Goal: Find specific page/section: Find specific page/section

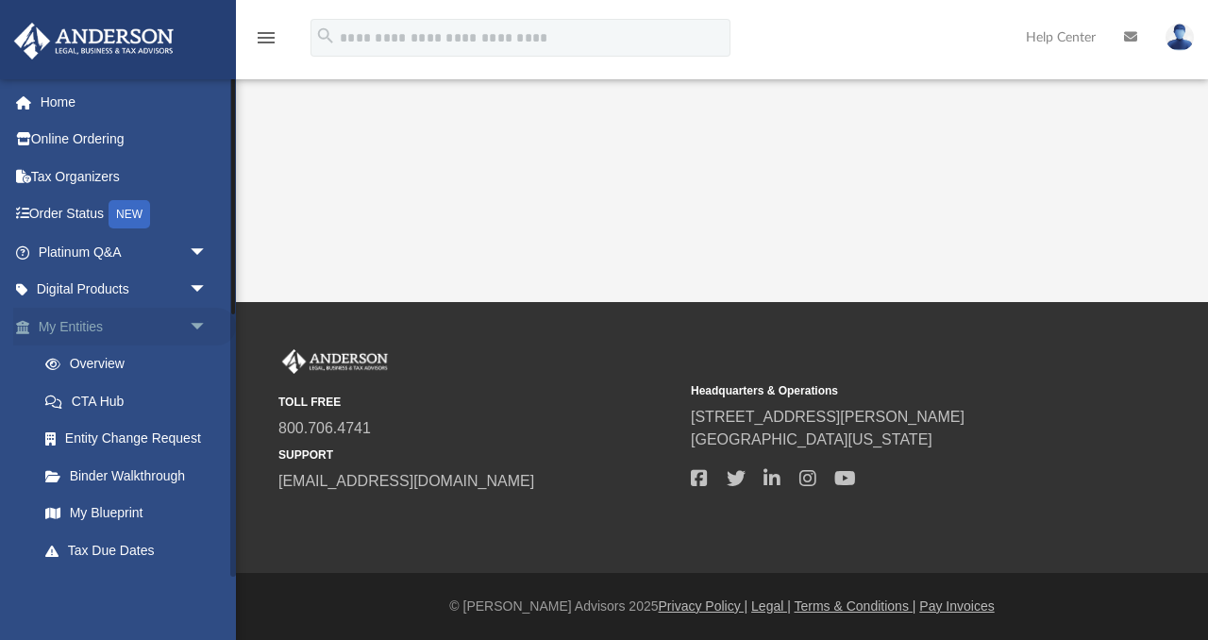
click at [202, 322] on span "arrow_drop_down" at bounding box center [208, 327] width 38 height 39
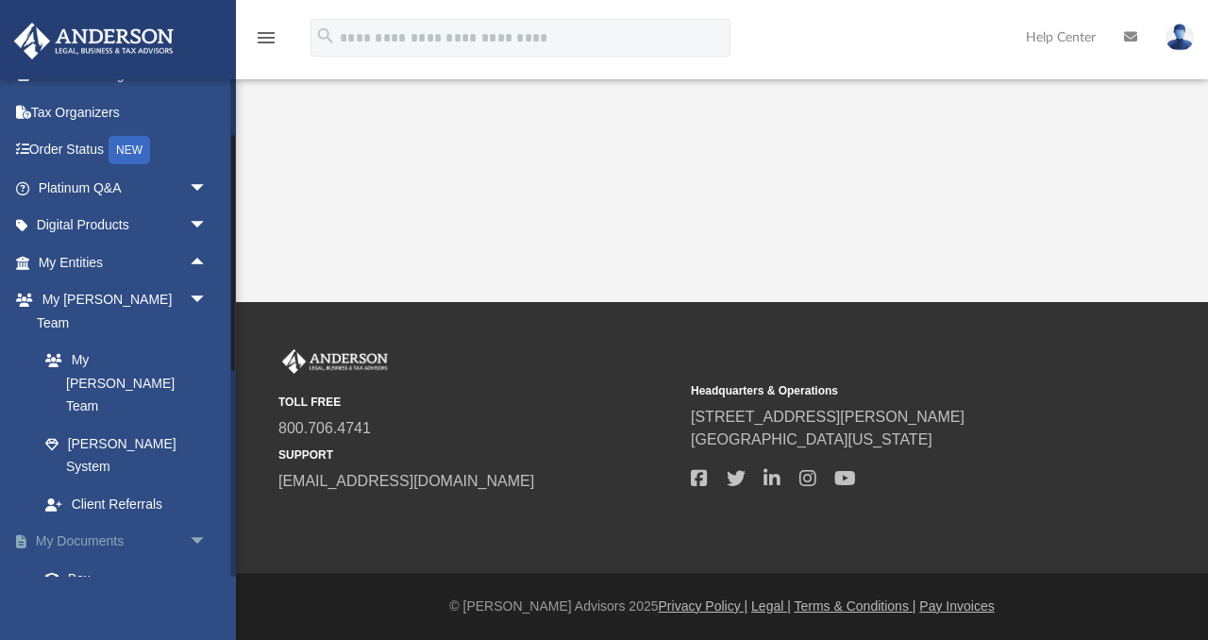
scroll to position [75, 0]
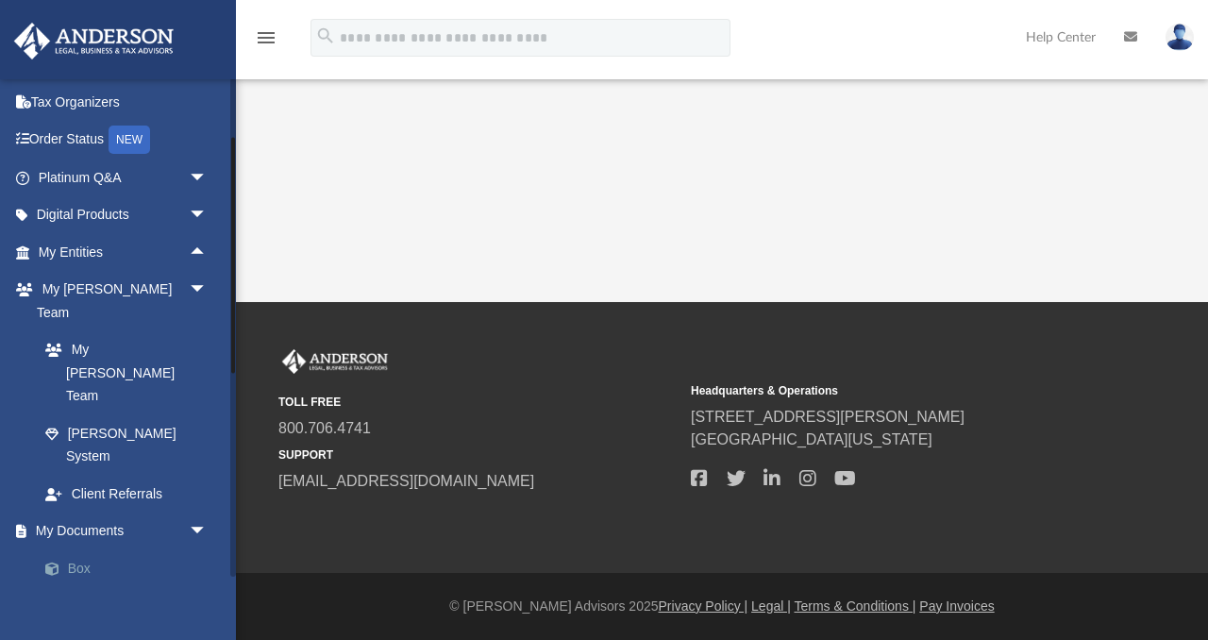
click at [78, 549] on link "Box" at bounding box center [131, 568] width 210 height 38
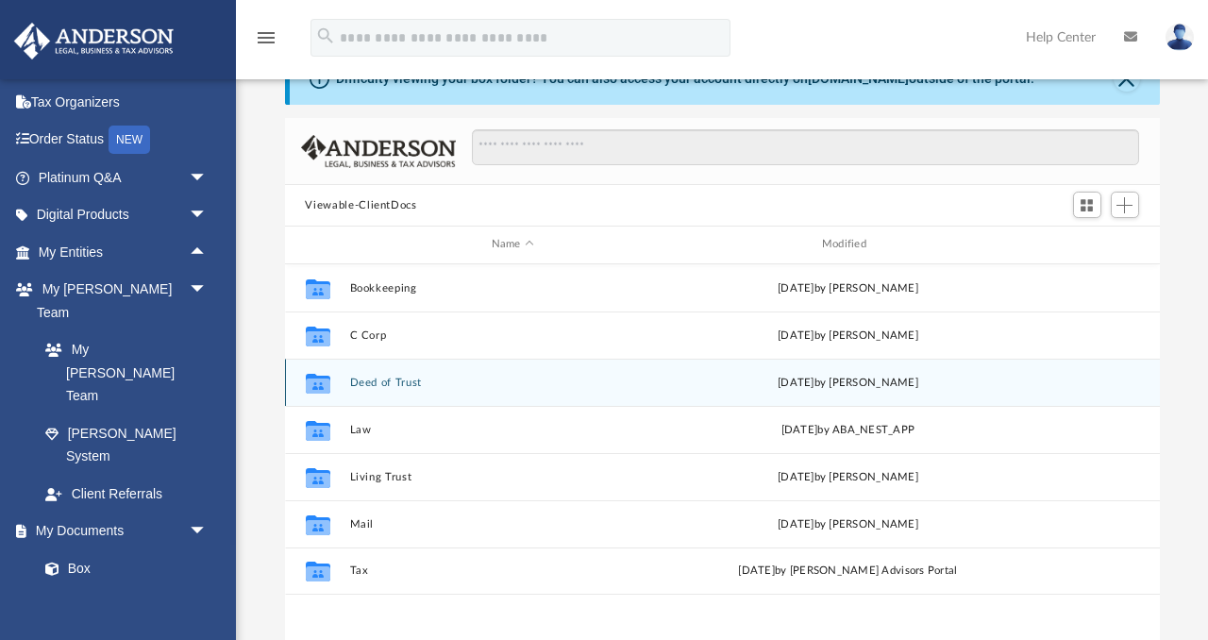
scroll to position [50, 0]
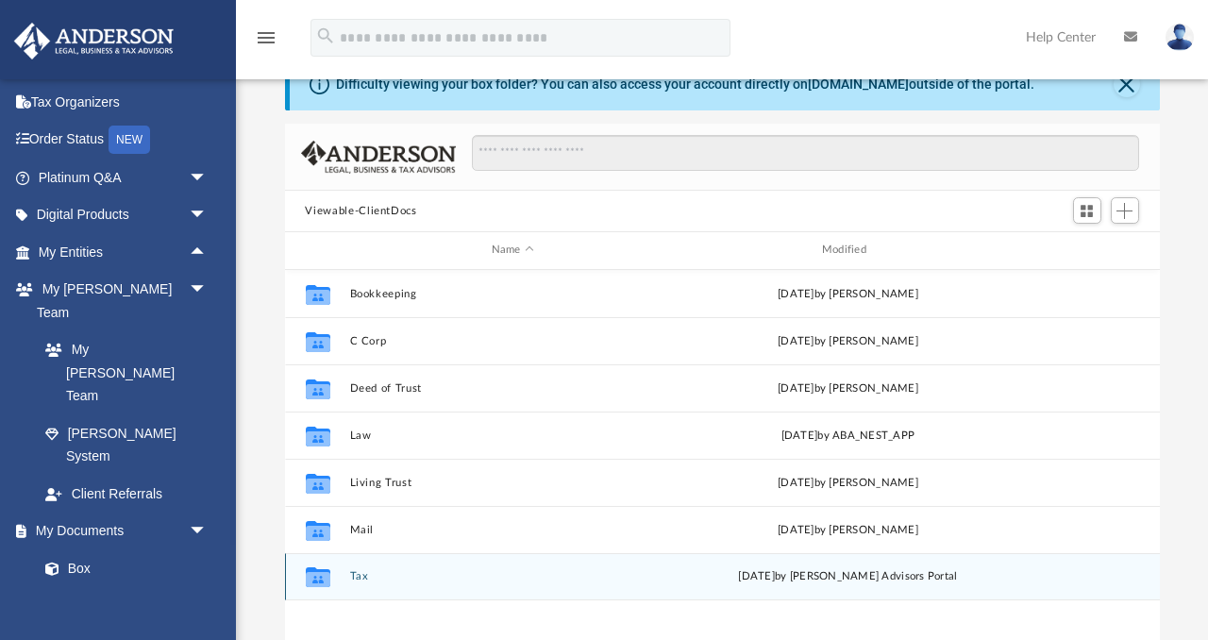
click at [355, 577] on button "Tax" at bounding box center [512, 576] width 327 height 12
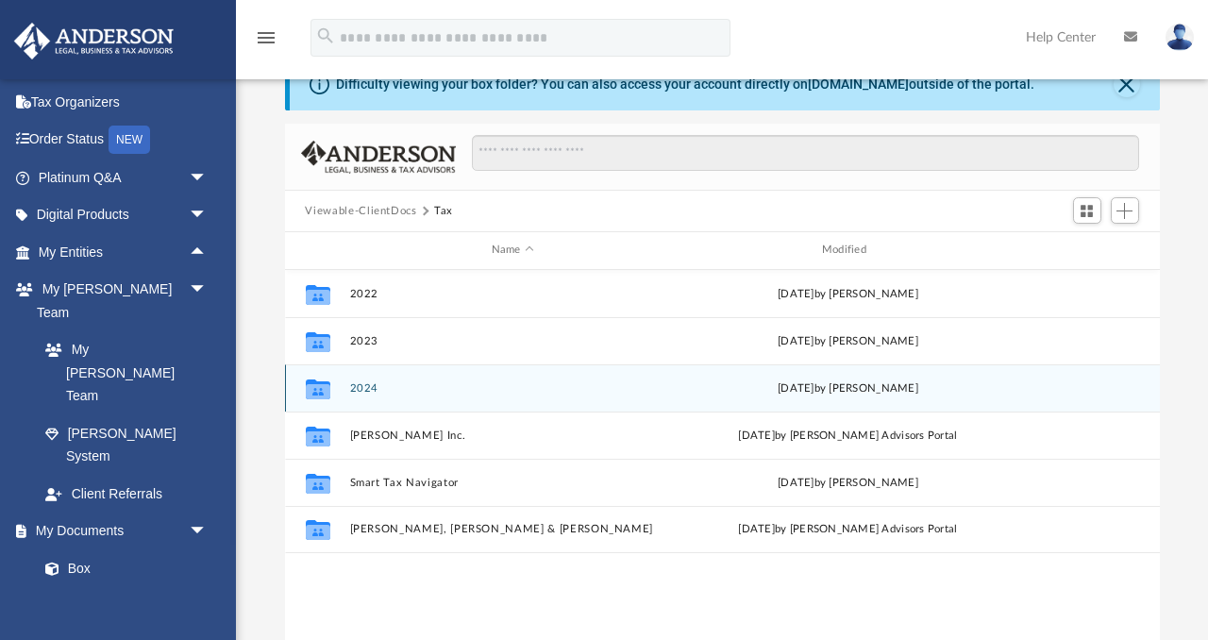
click at [363, 386] on button "2024" at bounding box center [512, 388] width 327 height 12
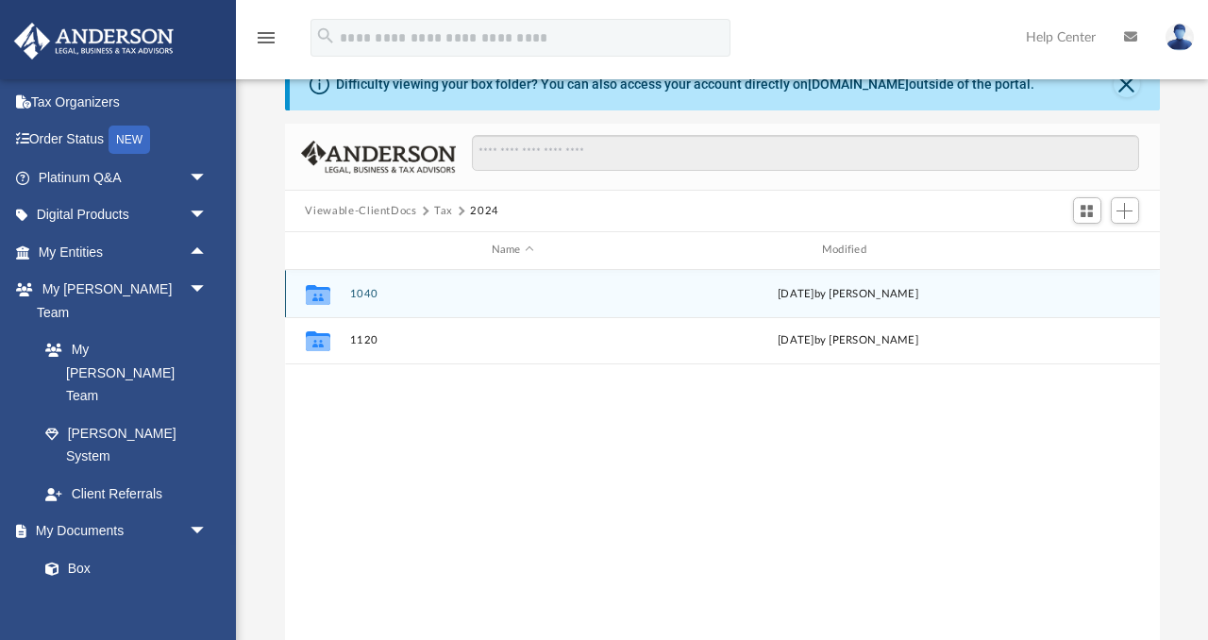
click at [358, 291] on button "1040" at bounding box center [512, 294] width 327 height 12
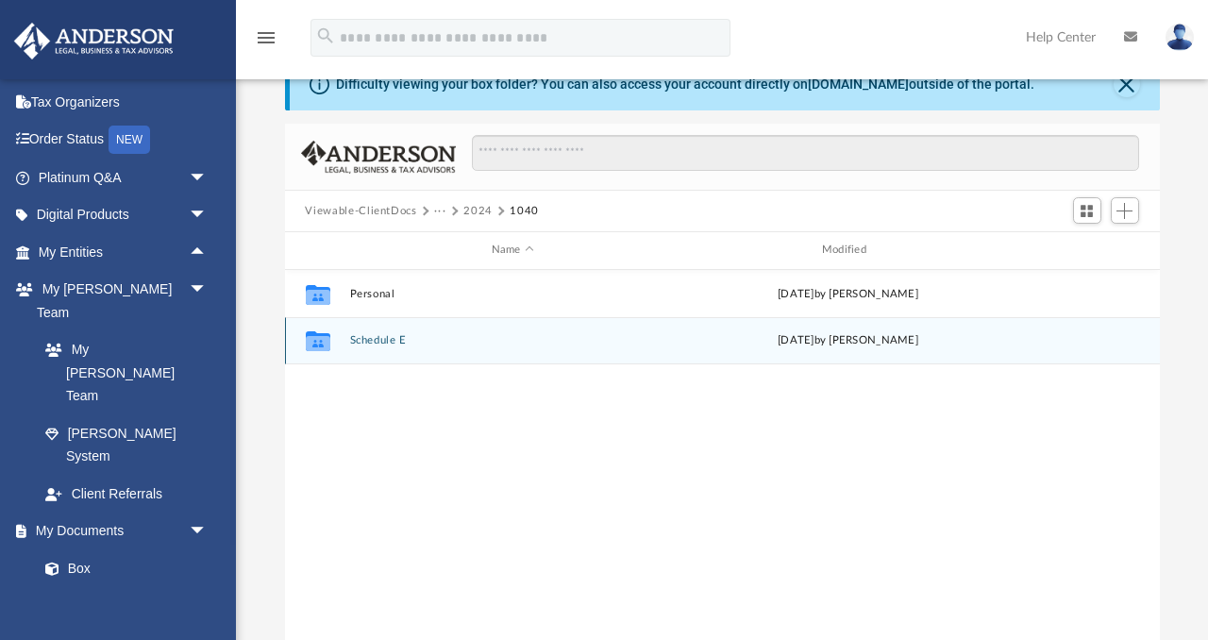
click at [369, 342] on button "Schedule E" at bounding box center [512, 340] width 327 height 12
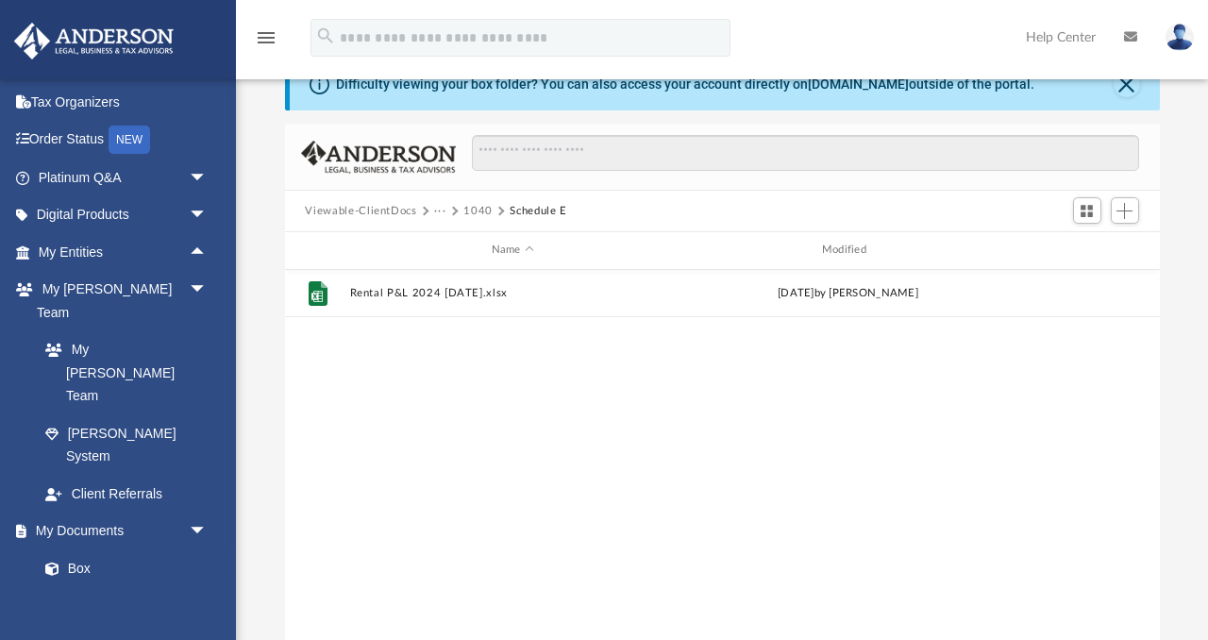
click at [370, 213] on button "Viewable-ClientDocs" at bounding box center [360, 211] width 111 height 17
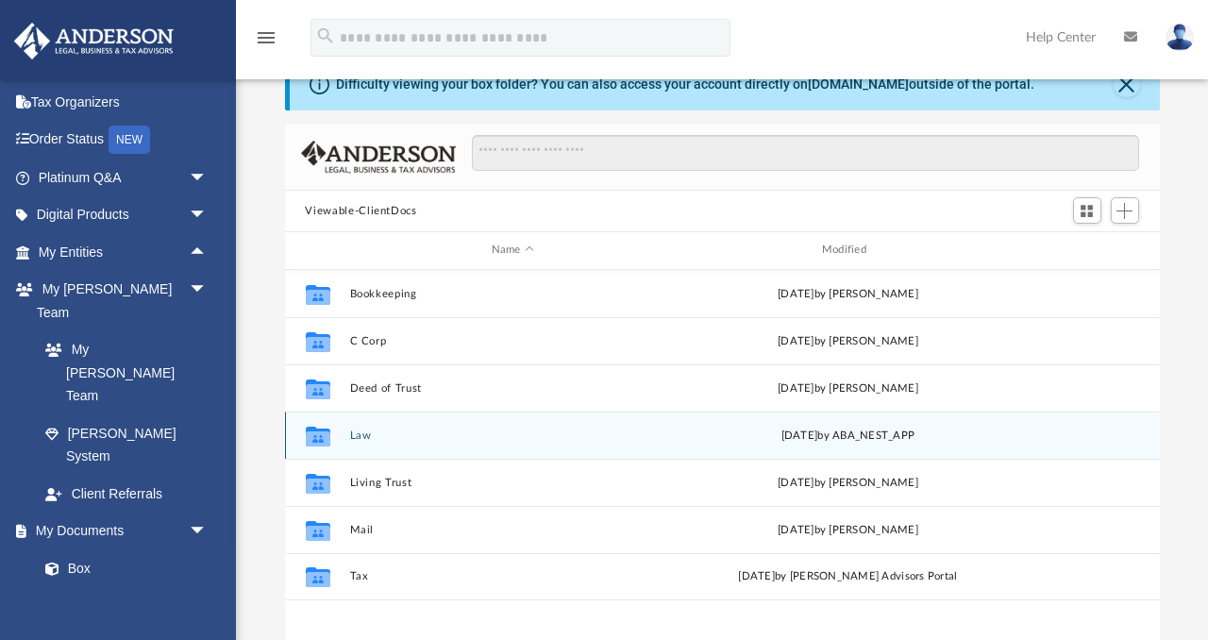
click at [358, 431] on button "Law" at bounding box center [512, 435] width 327 height 12
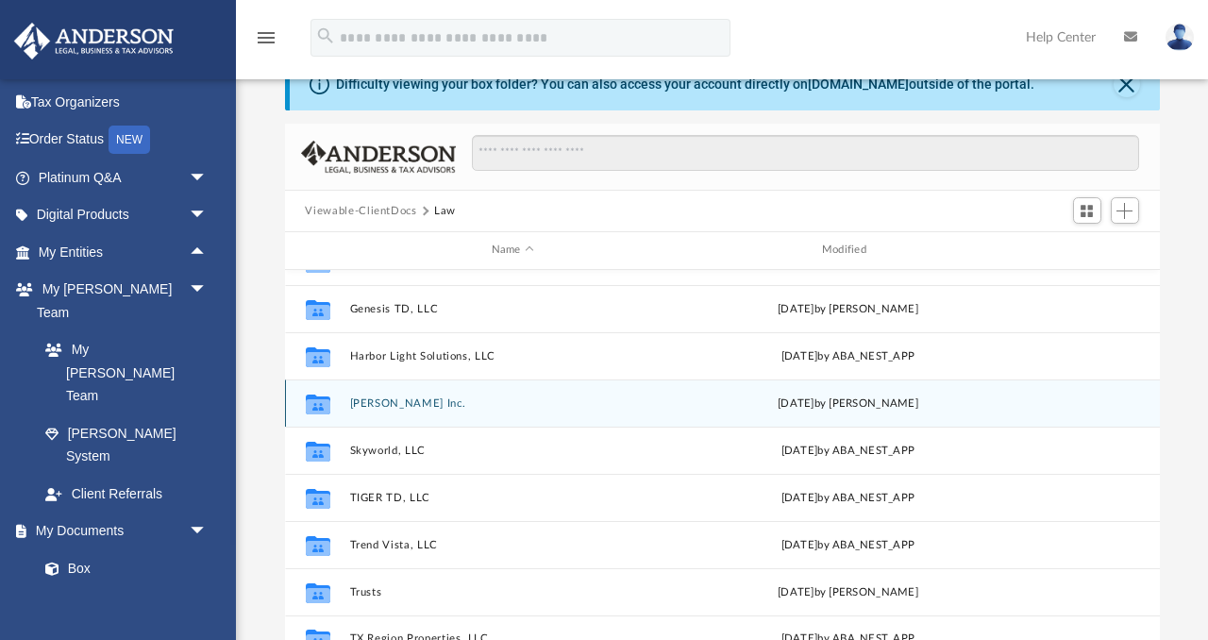
scroll to position [80, 0]
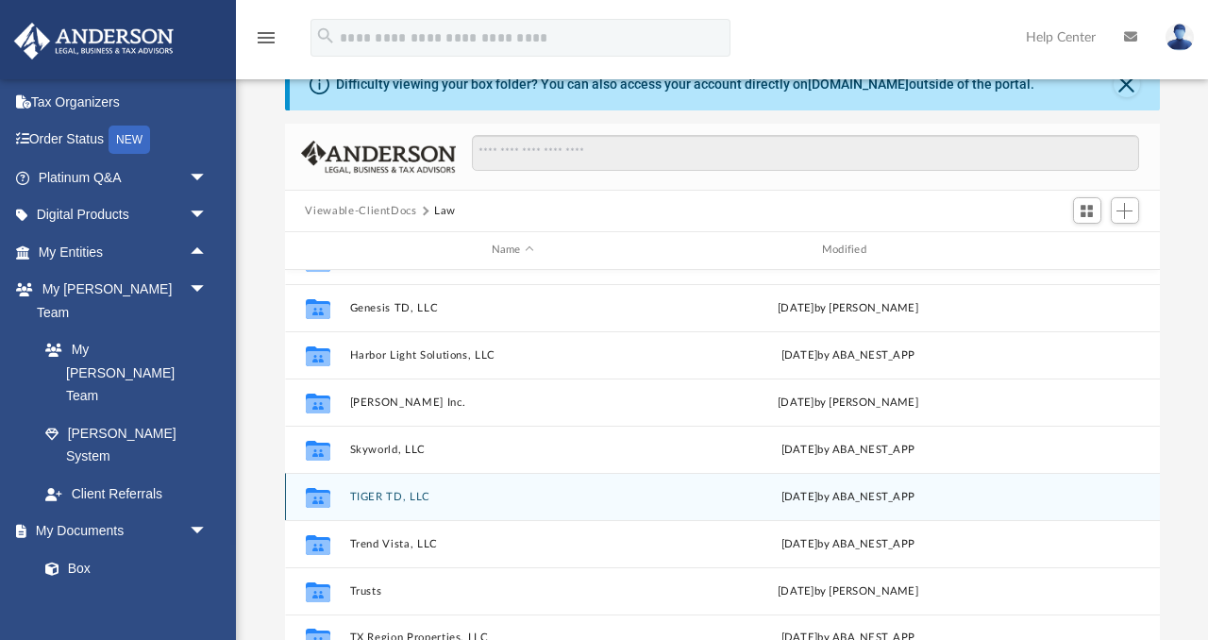
click at [383, 493] on button "TIGER TD, LLC" at bounding box center [512, 497] width 327 height 12
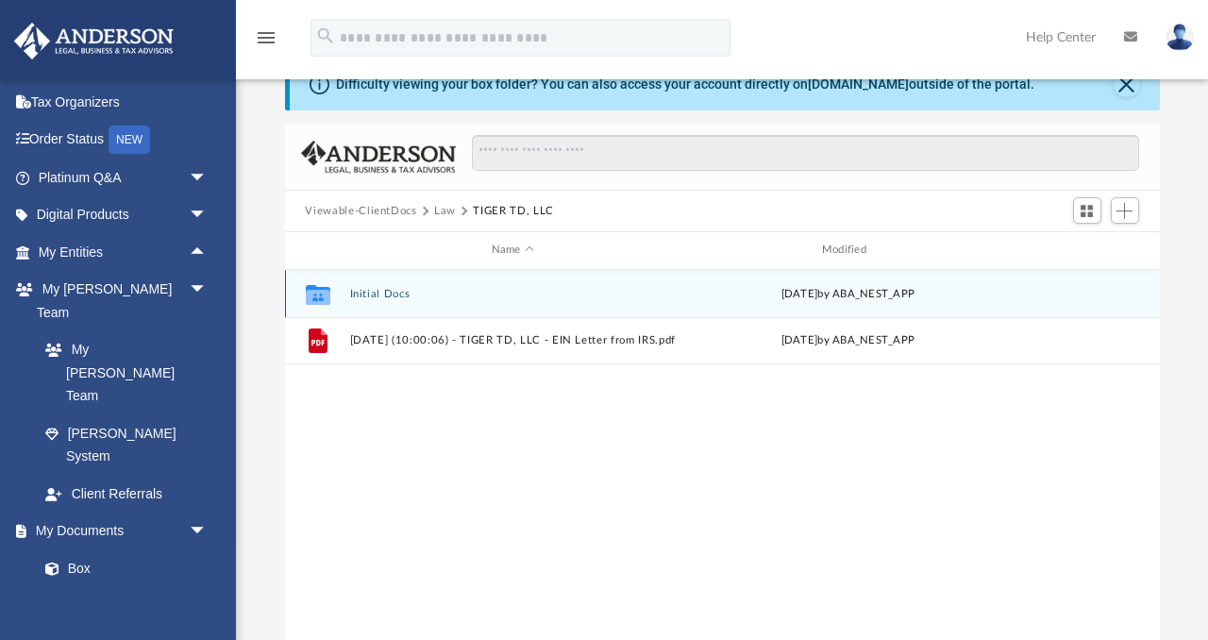
scroll to position [0, 0]
click at [373, 293] on button "Initial Docs" at bounding box center [512, 294] width 327 height 12
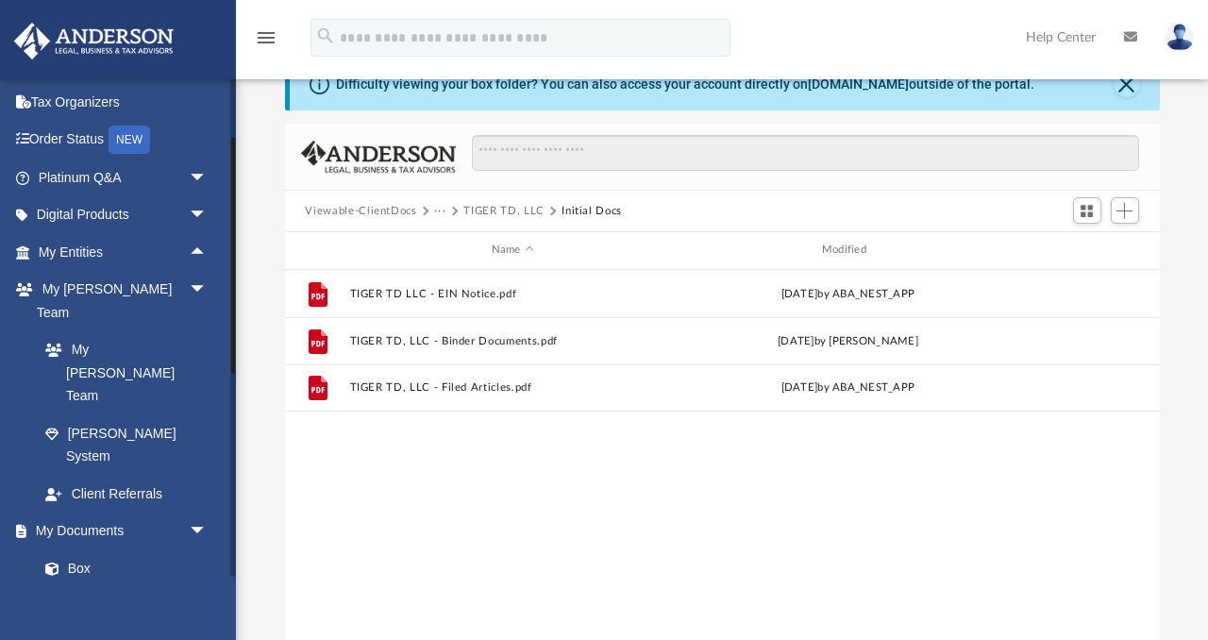
click at [96, 587] on link "Meeting Minutes" at bounding box center [131, 606] width 210 height 38
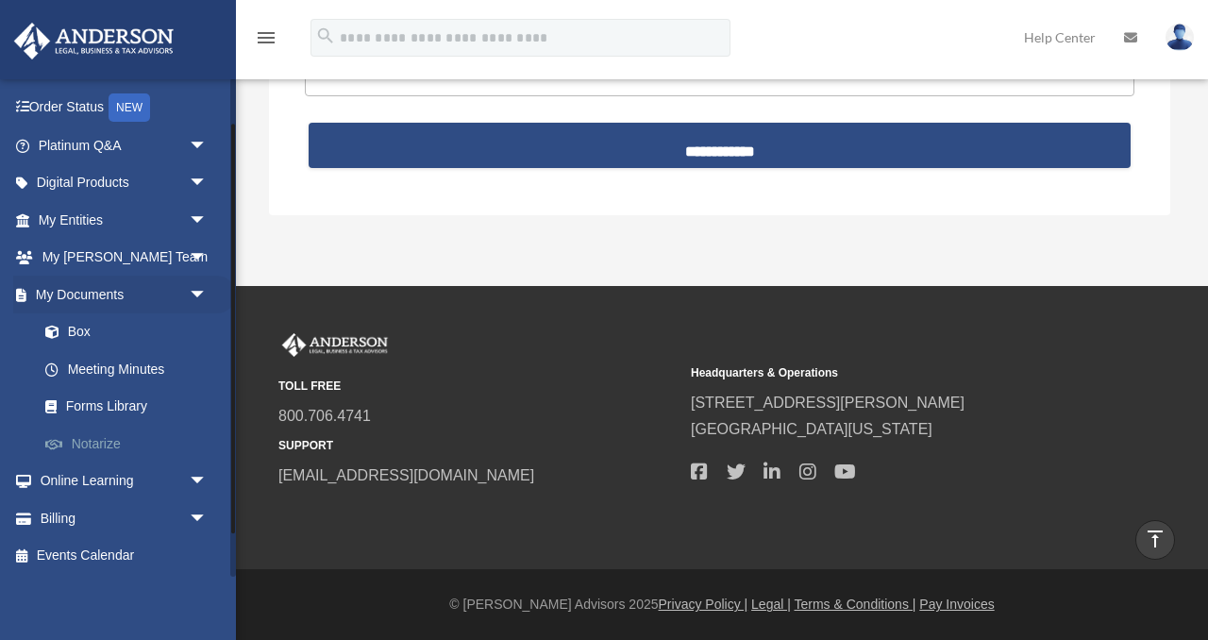
scroll to position [109, 0]
click at [82, 332] on link "Box" at bounding box center [131, 330] width 210 height 38
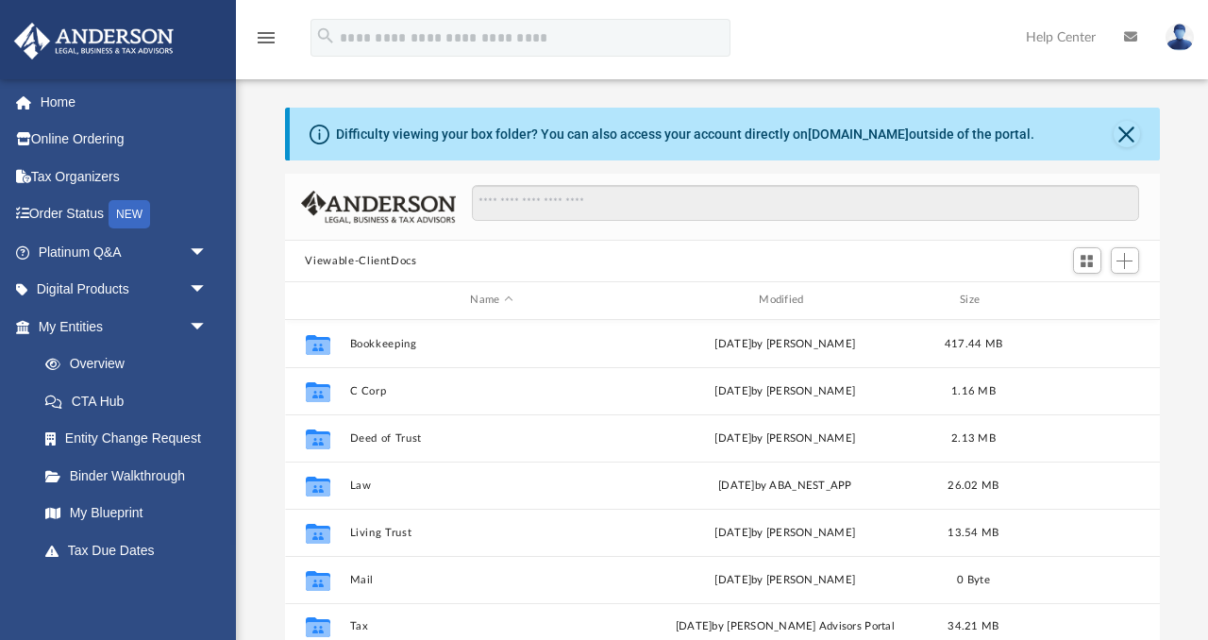
scroll to position [428, 875]
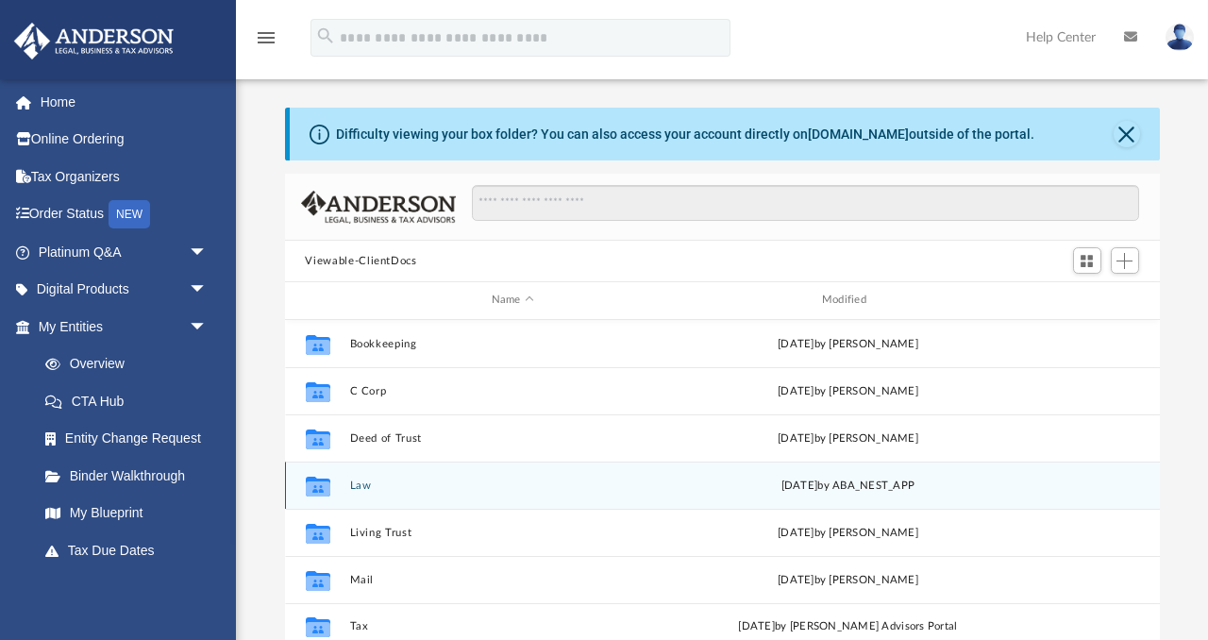
click at [359, 481] on button "Law" at bounding box center [512, 485] width 327 height 12
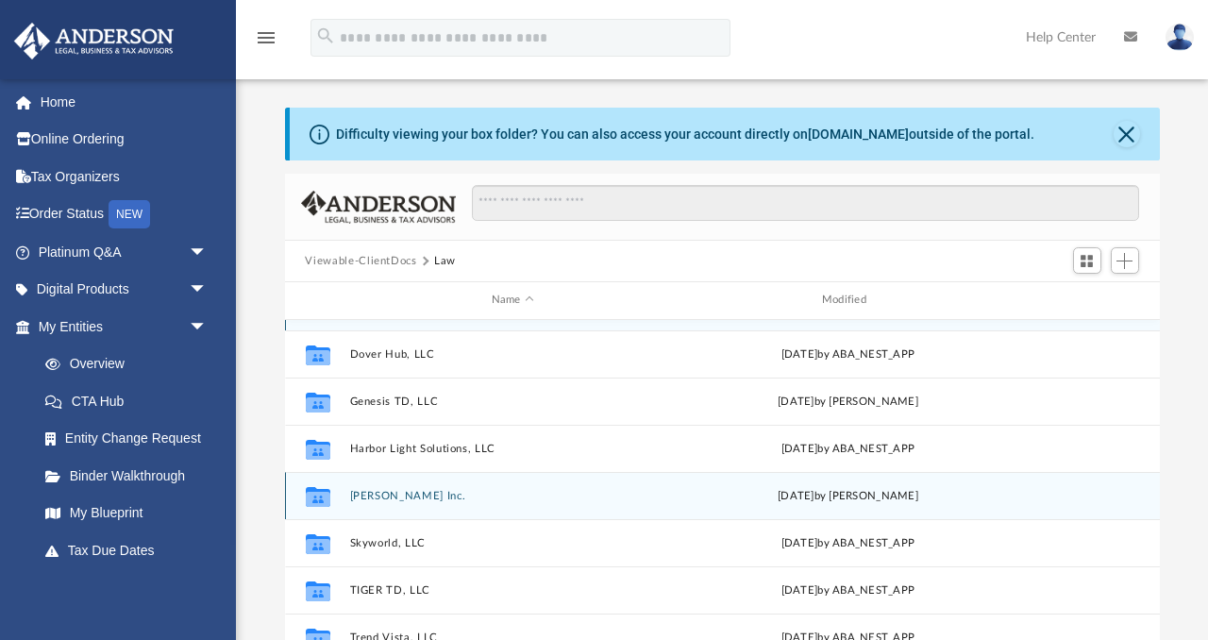
scroll to position [80, 0]
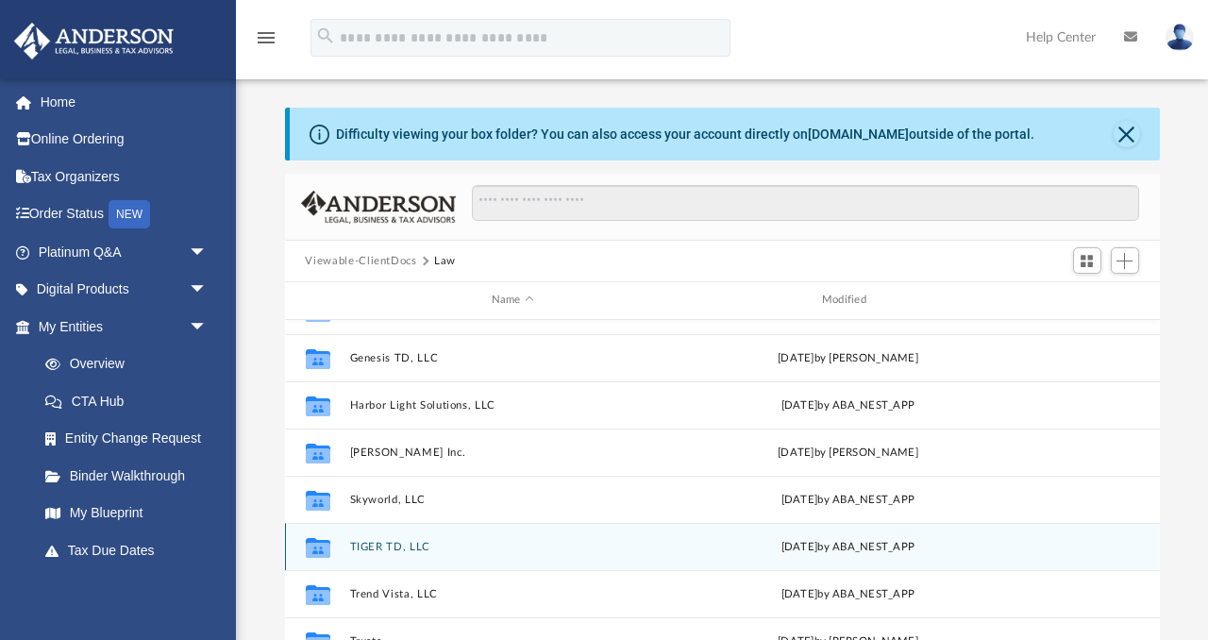
click at [378, 546] on button "TIGER TD, LLC" at bounding box center [512, 547] width 327 height 12
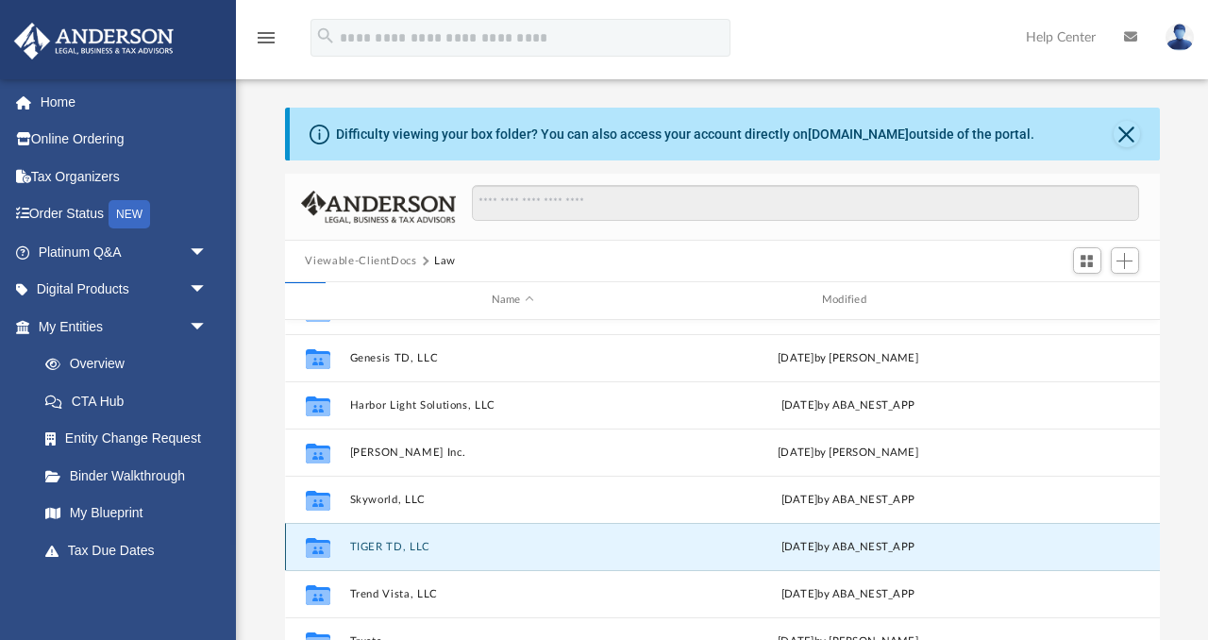
scroll to position [0, 0]
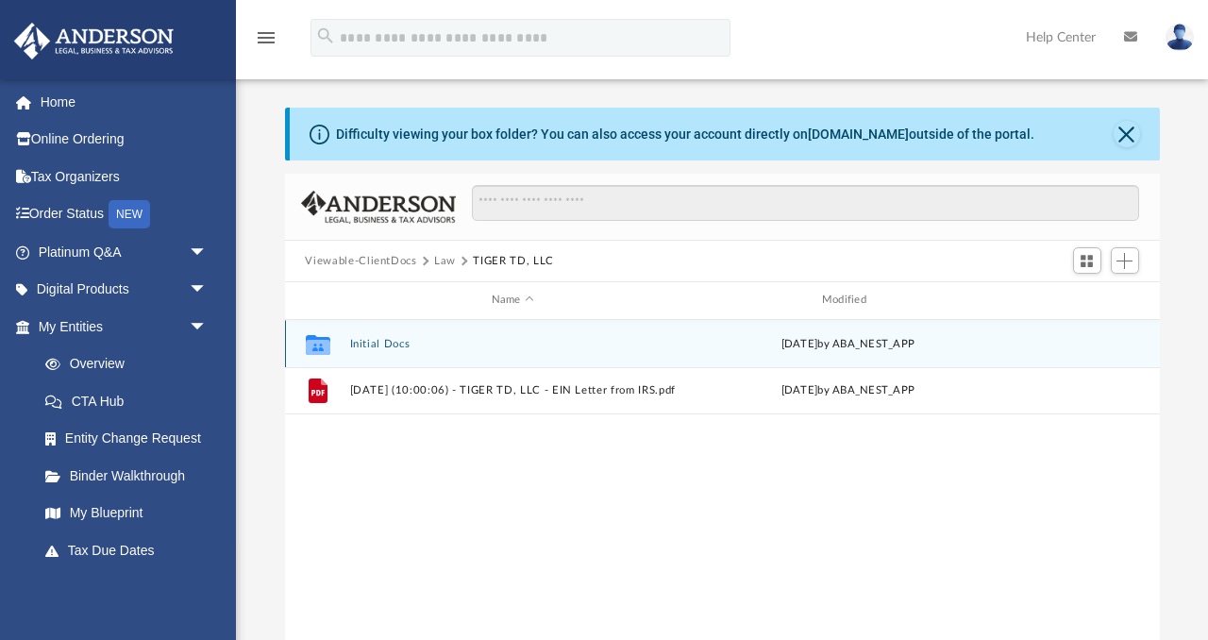
click at [370, 342] on button "Initial Docs" at bounding box center [512, 344] width 327 height 12
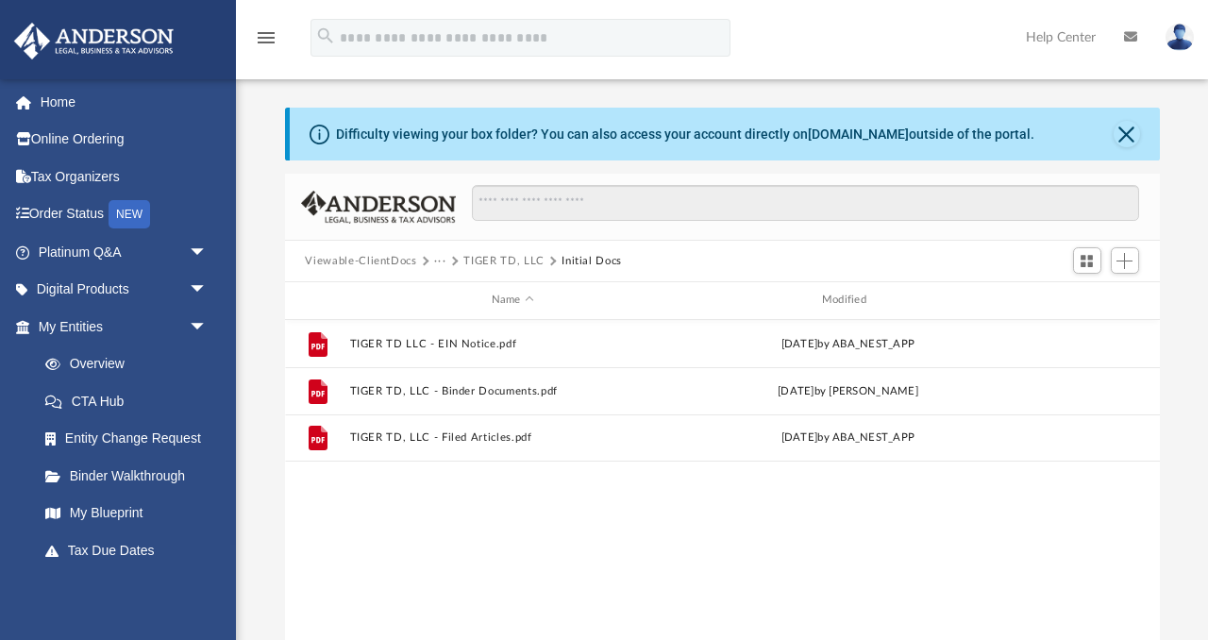
click at [438, 259] on button "···" at bounding box center [440, 261] width 12 height 17
click at [458, 295] on li "Law" at bounding box center [456, 294] width 22 height 20
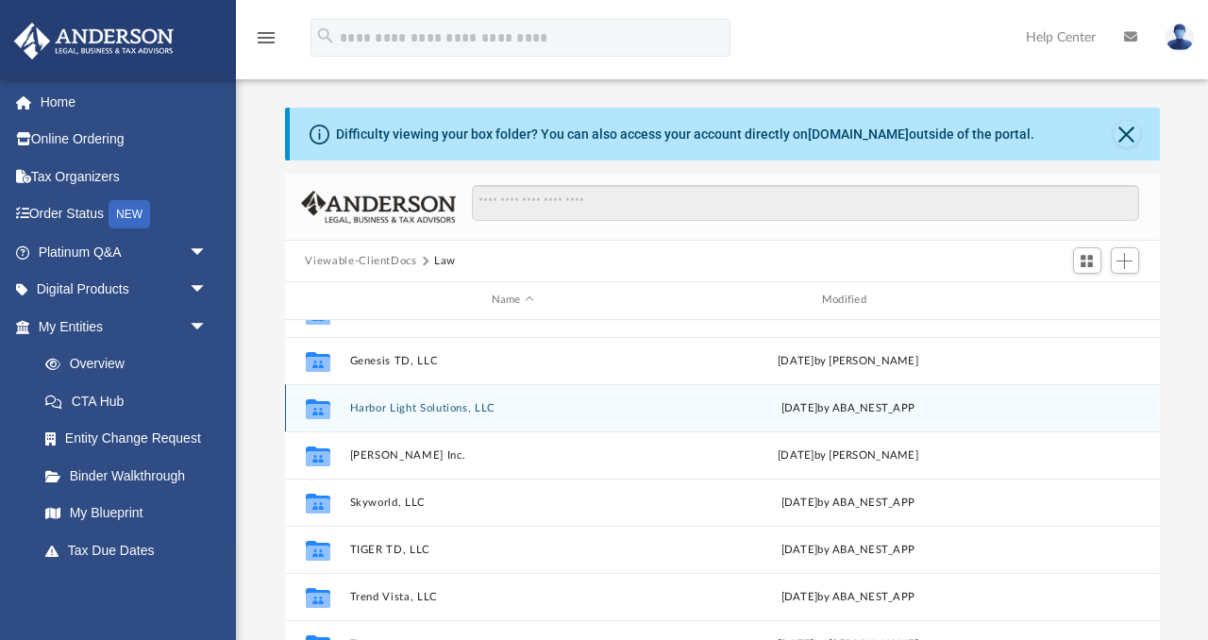
scroll to position [80, 0]
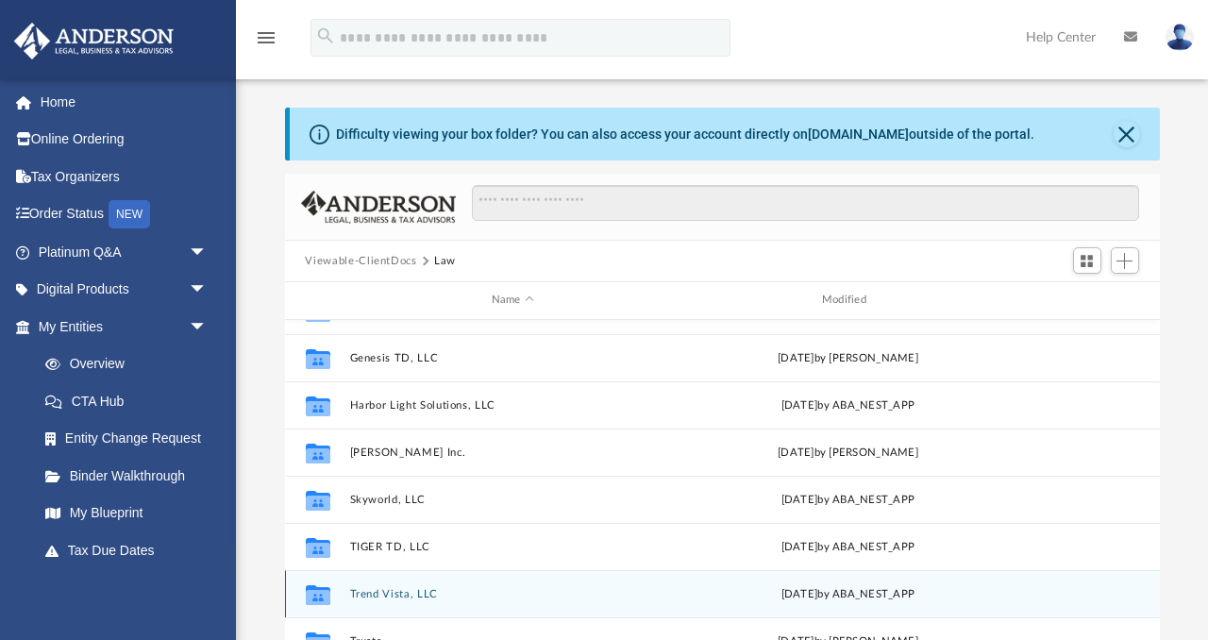
click at [370, 597] on button "Trend Vista, LLC" at bounding box center [512, 594] width 327 height 12
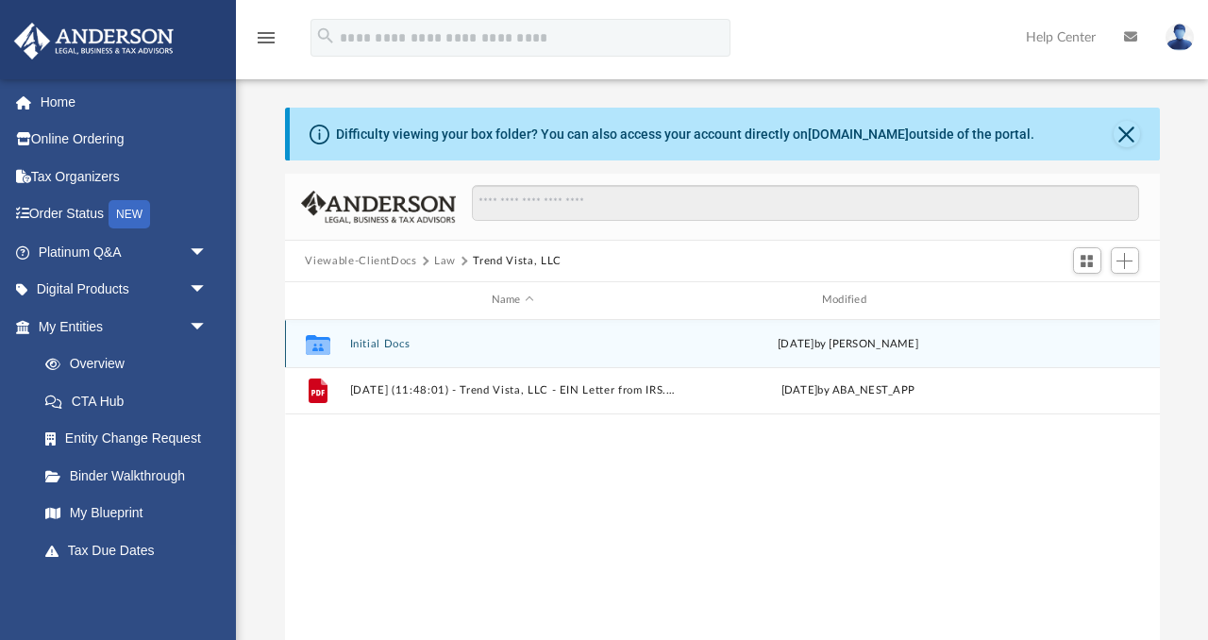
scroll to position [0, 0]
click at [367, 343] on button "Initial Docs" at bounding box center [512, 344] width 327 height 12
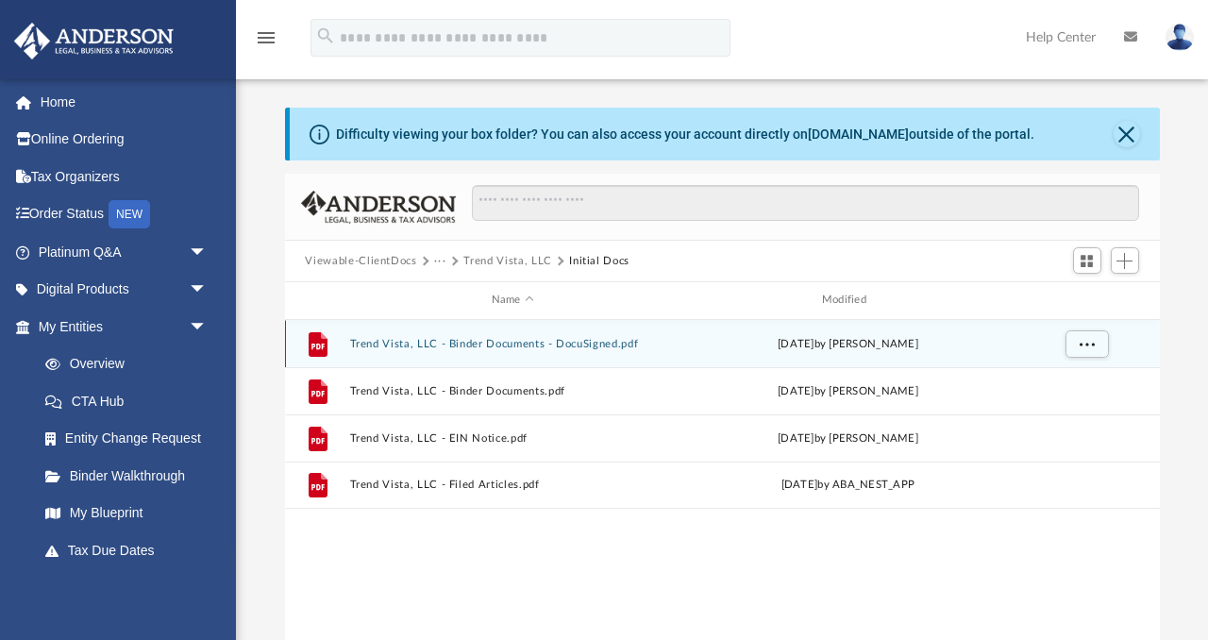
click at [402, 339] on button "Trend Vista, LLC - Binder Documents - DocuSigned.pdf" at bounding box center [512, 344] width 327 height 12
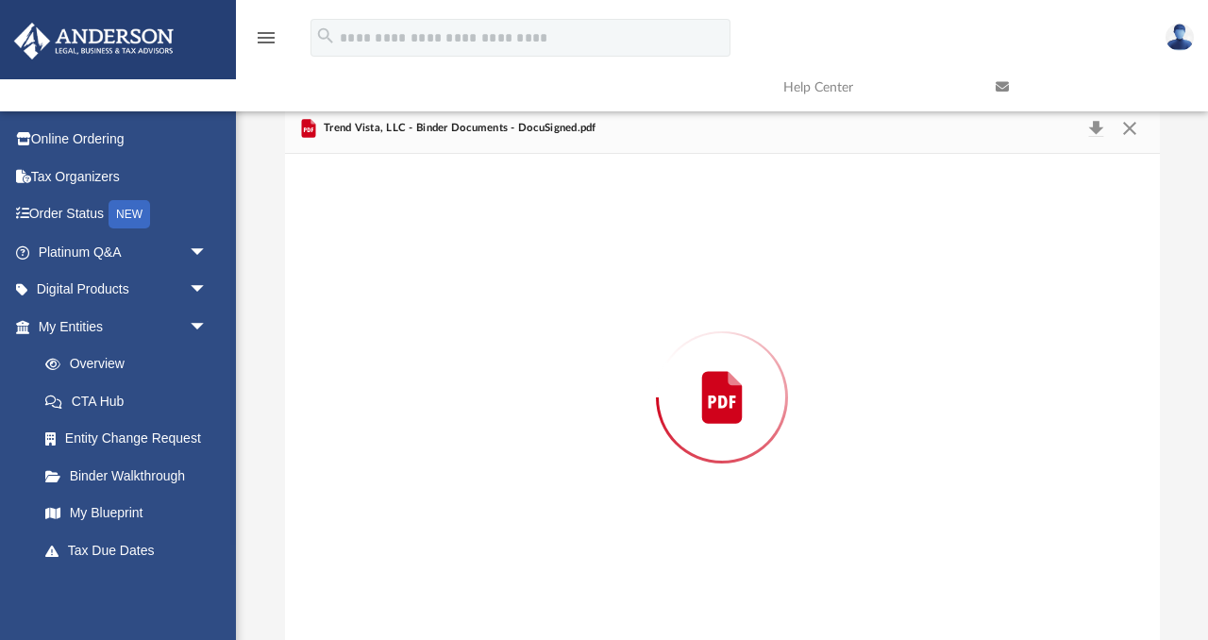
click at [402, 339] on div "Preview" at bounding box center [722, 397] width 875 height 487
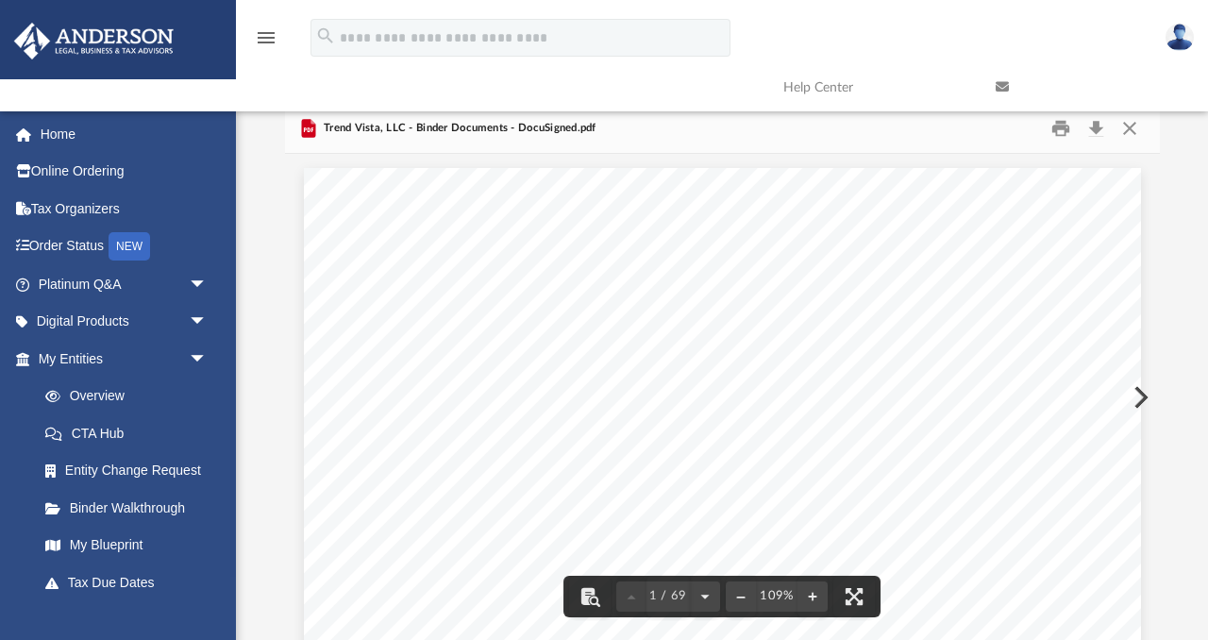
scroll to position [0, 0]
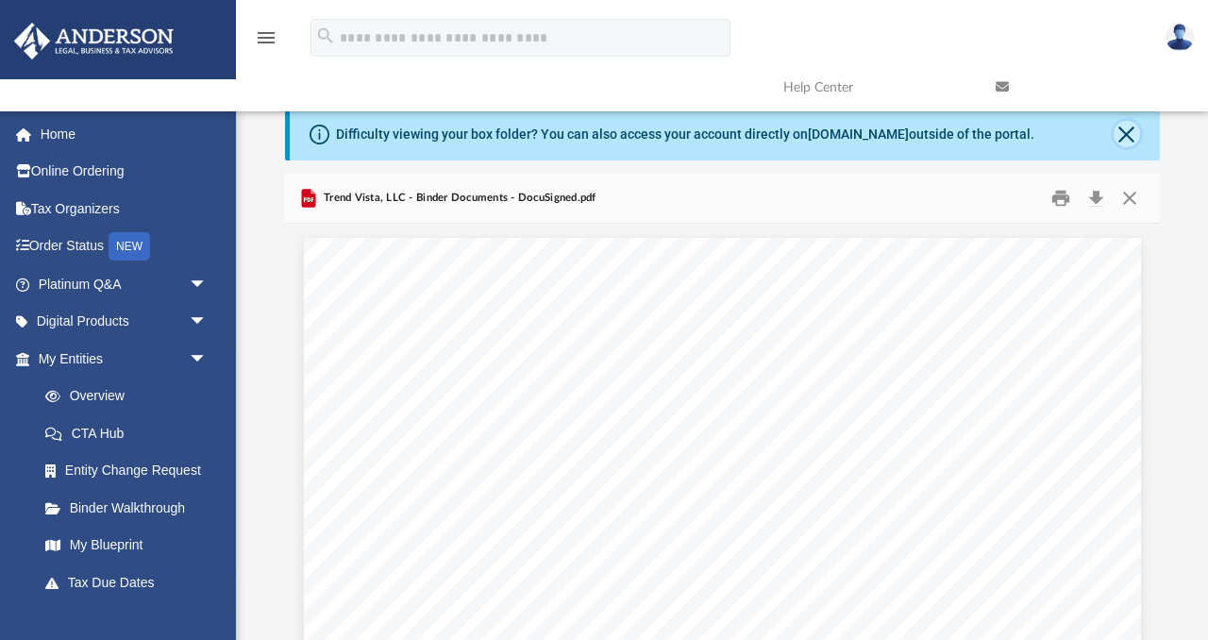
click at [1129, 129] on button "Close" at bounding box center [1127, 134] width 26 height 26
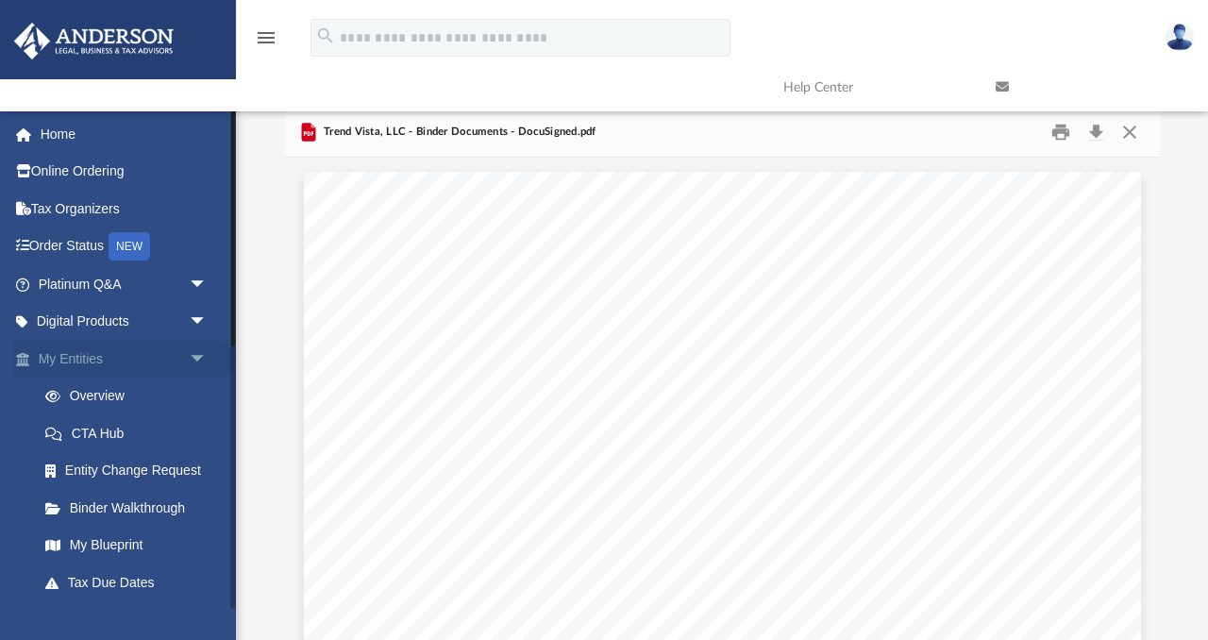
click at [201, 352] on span "arrow_drop_down" at bounding box center [208, 359] width 38 height 39
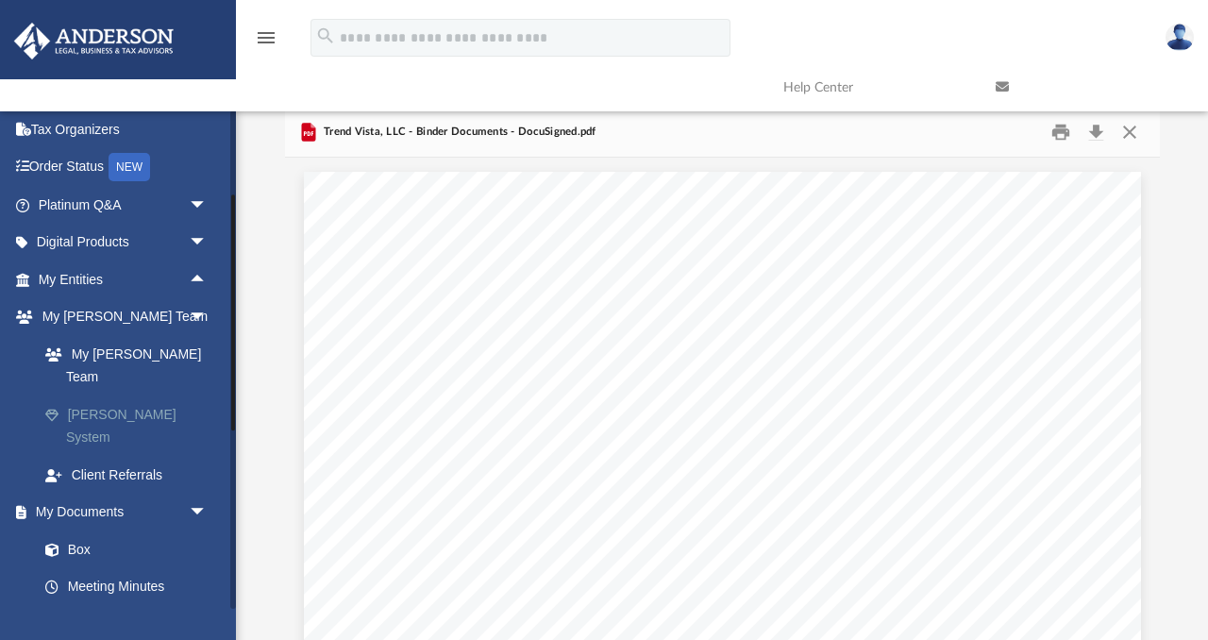
scroll to position [111, 0]
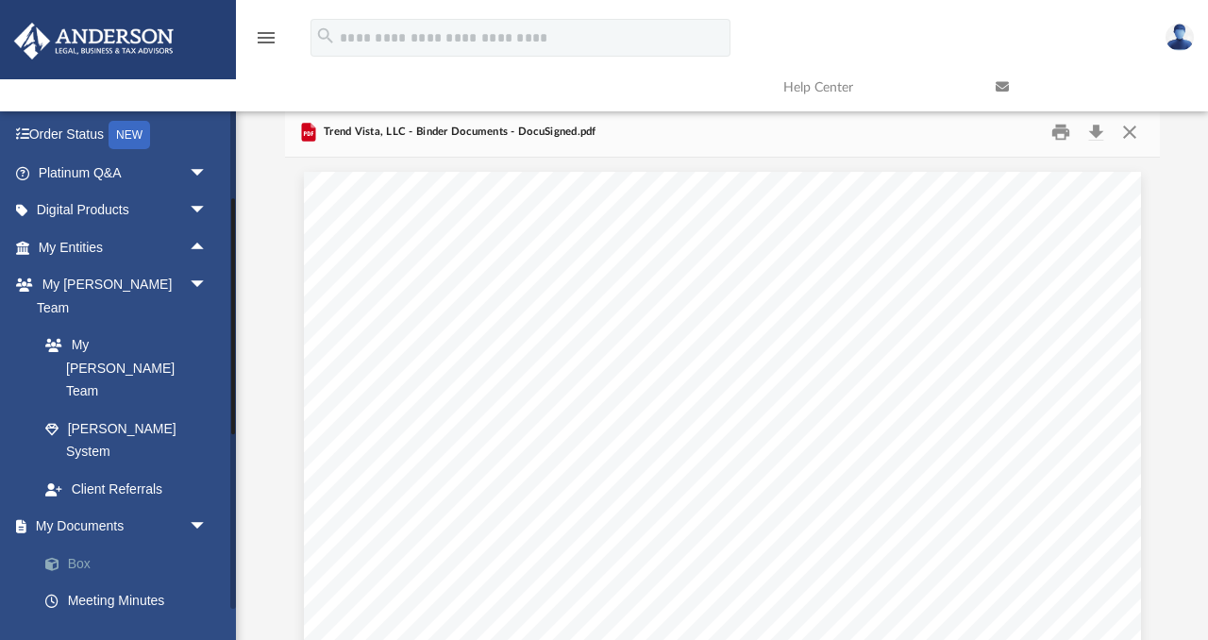
click at [77, 545] on link "Box" at bounding box center [131, 564] width 210 height 38
click at [80, 545] on link "Box" at bounding box center [131, 564] width 210 height 38
click at [73, 250] on link "My Entities arrow_drop_up" at bounding box center [124, 247] width 223 height 38
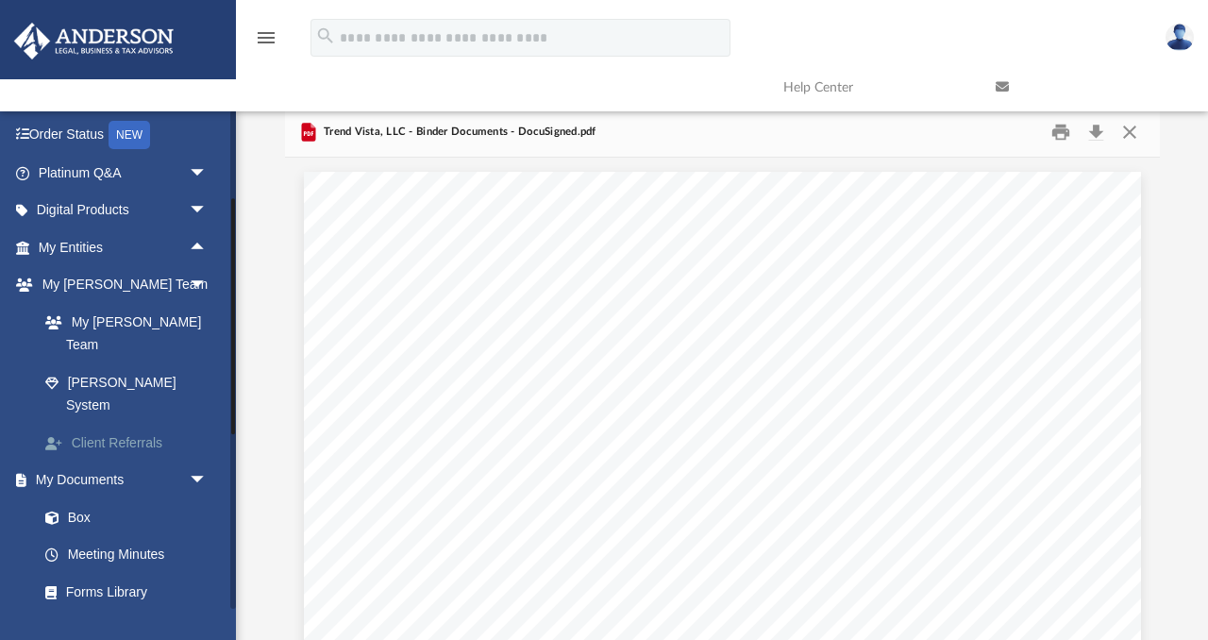
click at [108, 424] on link "Client Referrals" at bounding box center [131, 443] width 210 height 38
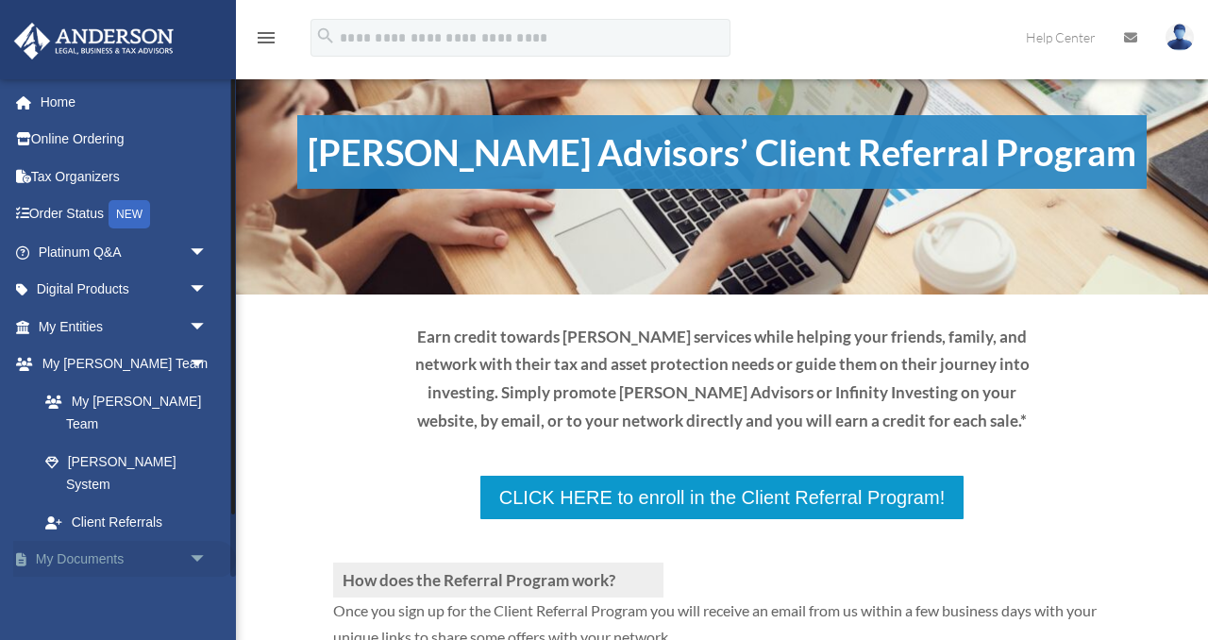
click at [194, 541] on span "arrow_drop_down" at bounding box center [208, 560] width 38 height 39
click at [79, 578] on link "Box" at bounding box center [131, 597] width 210 height 38
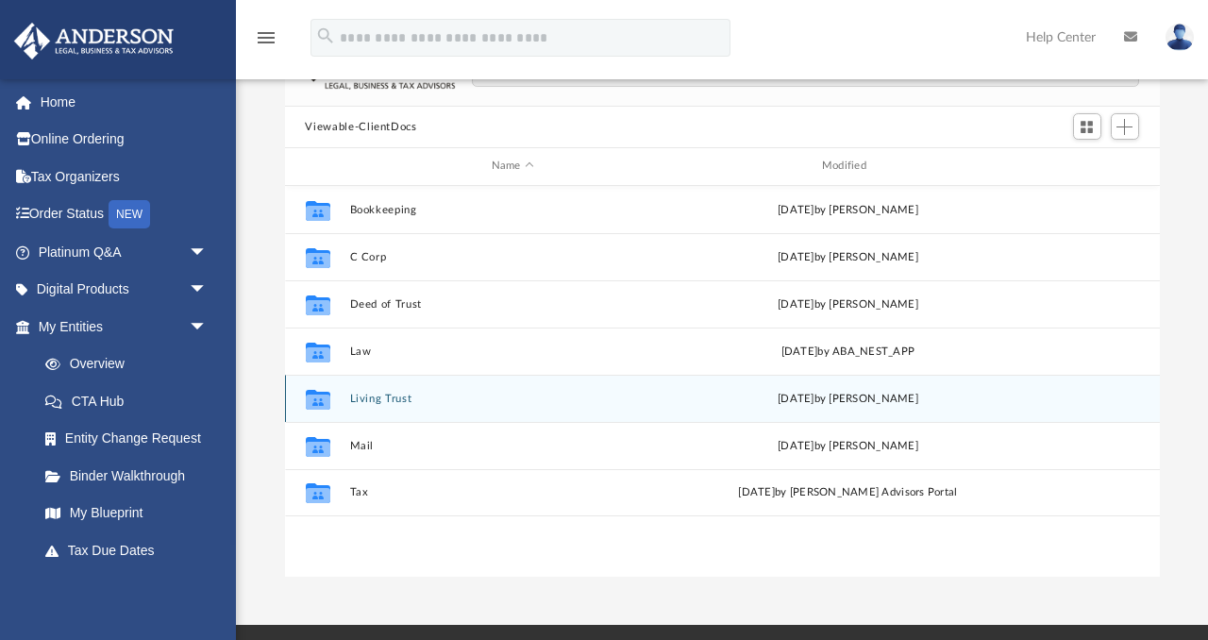
scroll to position [135, 0]
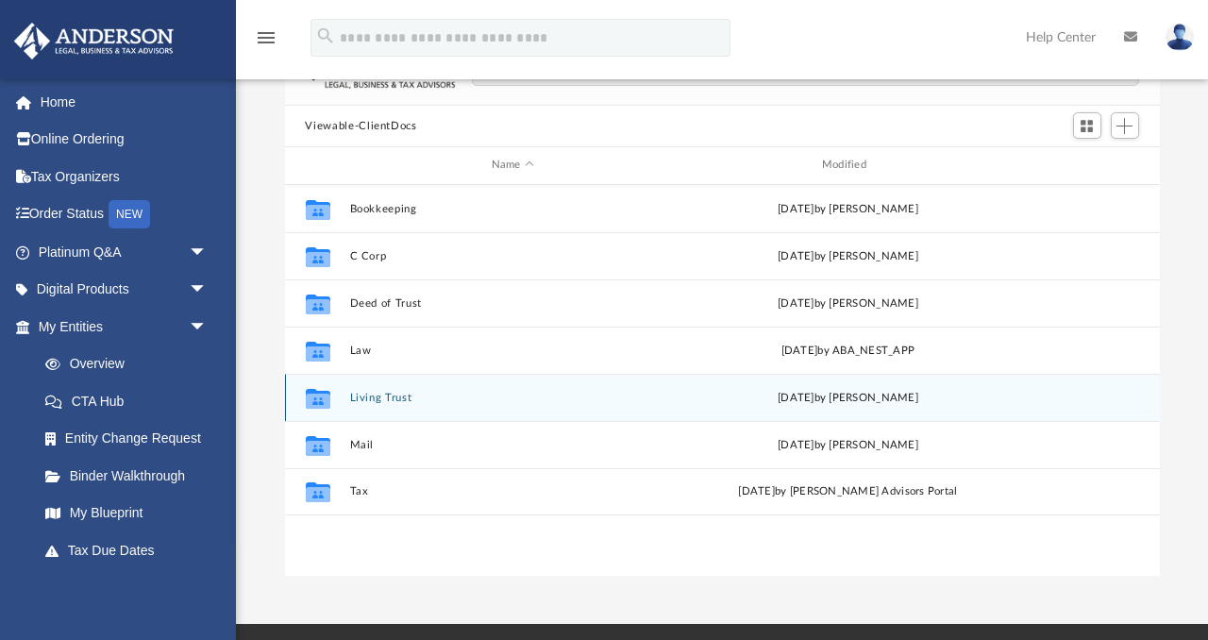
click at [374, 395] on button "Living Trust" at bounding box center [512, 398] width 327 height 12
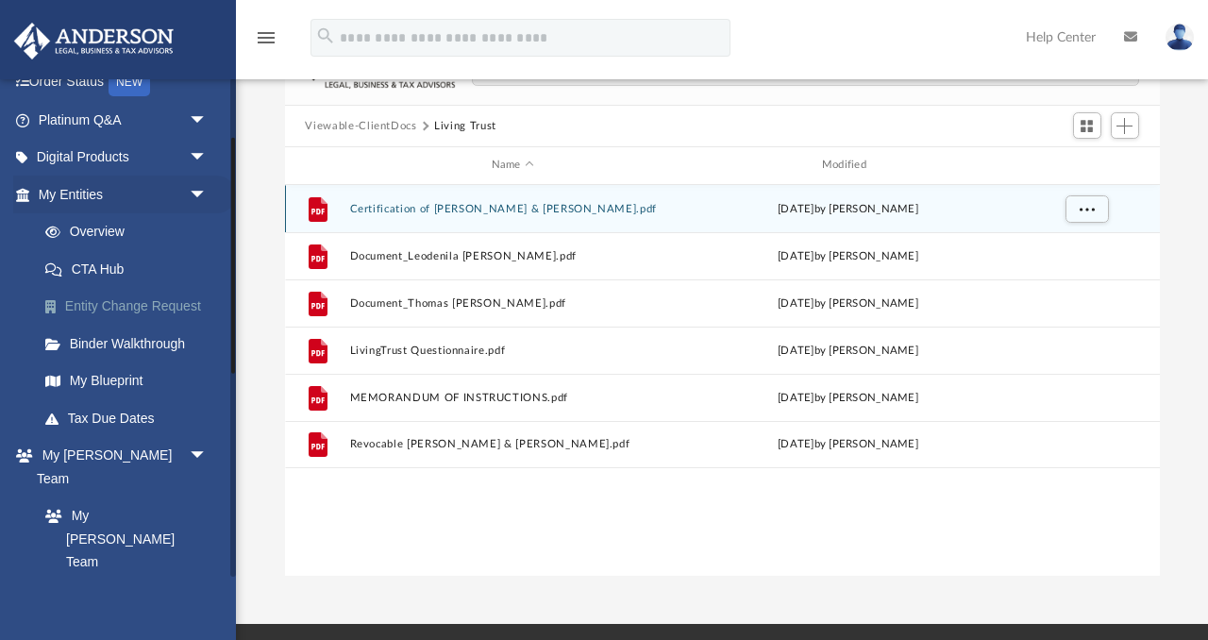
scroll to position [136, 0]
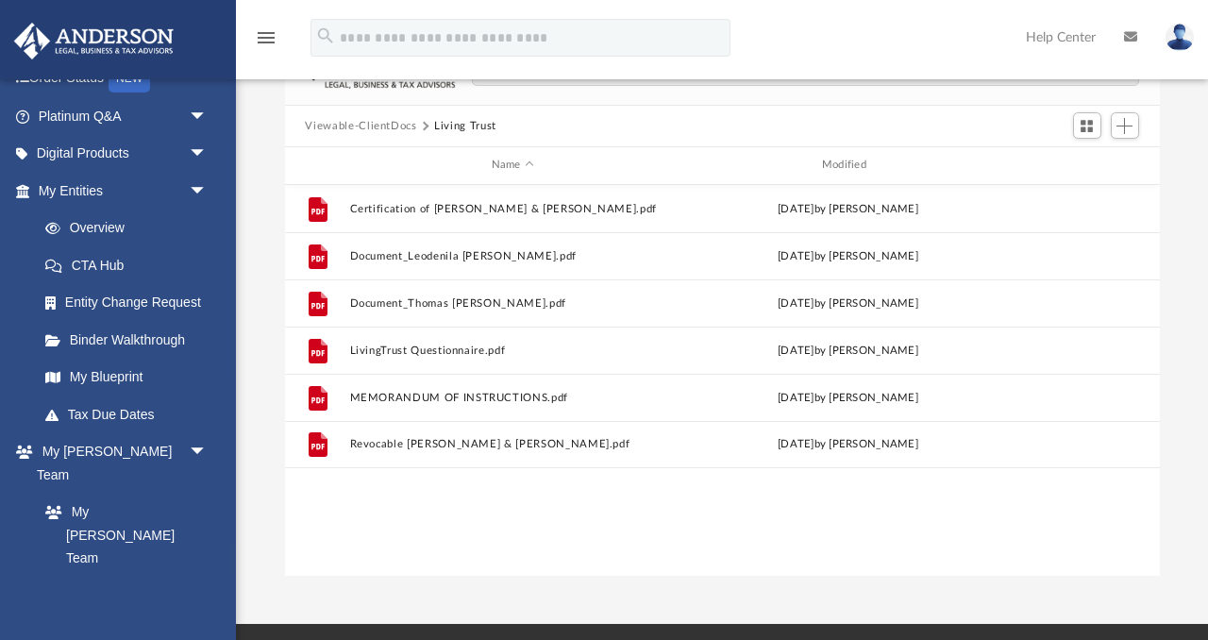
click at [384, 123] on button "Viewable-ClientDocs" at bounding box center [360, 126] width 111 height 17
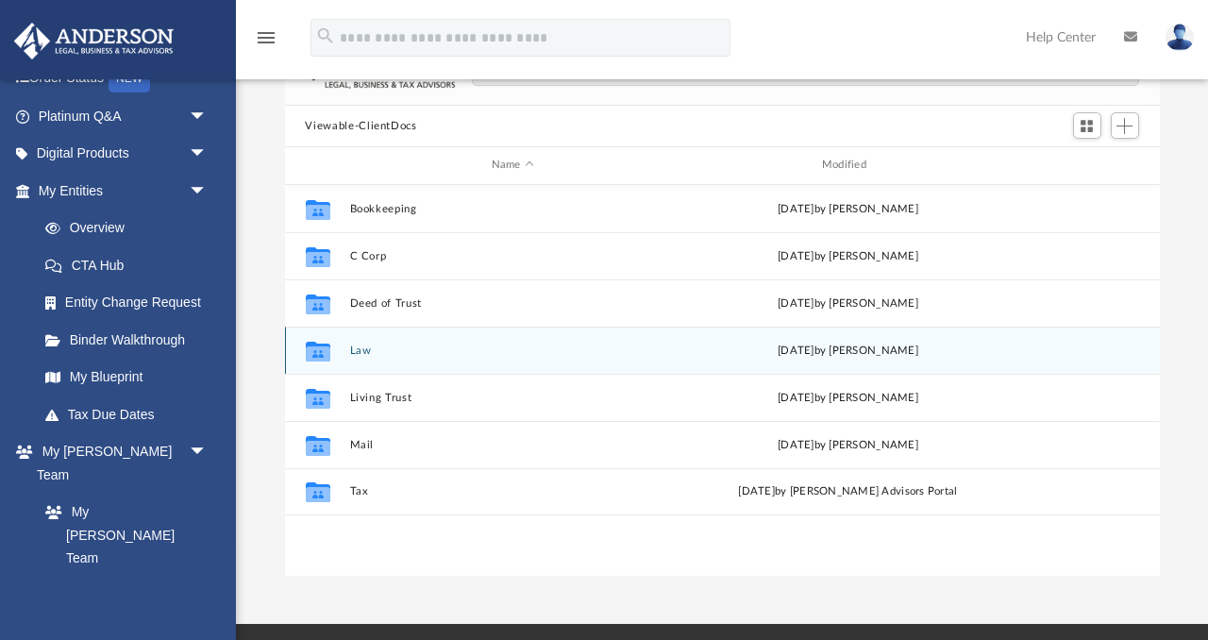
click at [361, 353] on button "Law" at bounding box center [512, 350] width 327 height 12
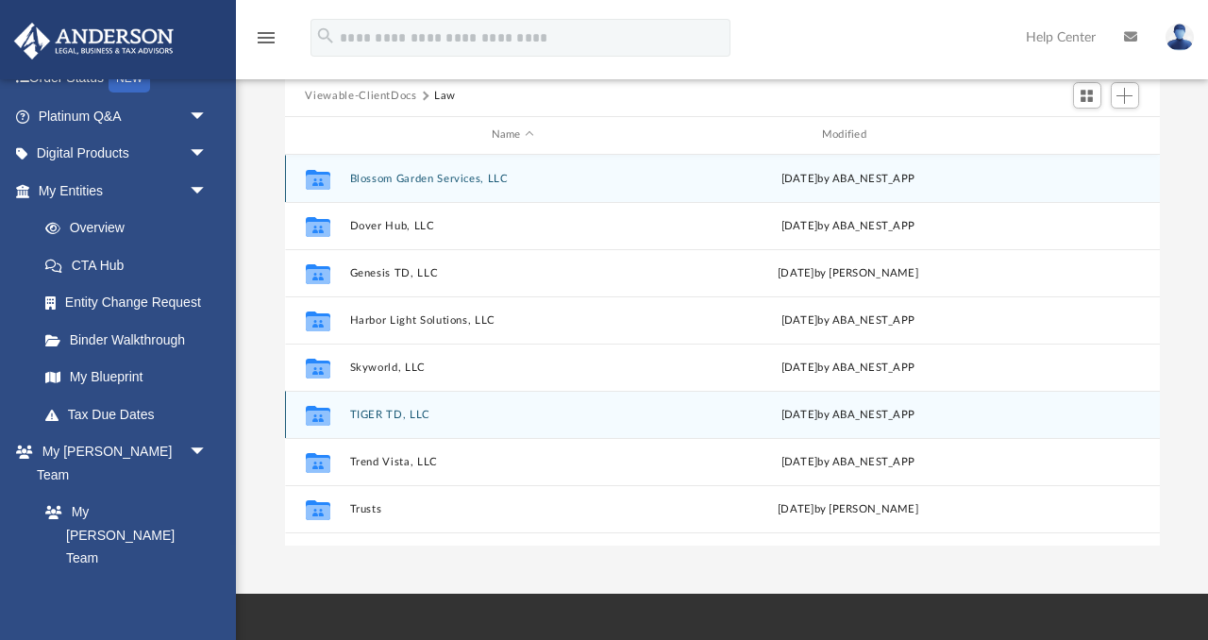
scroll to position [176, 0]
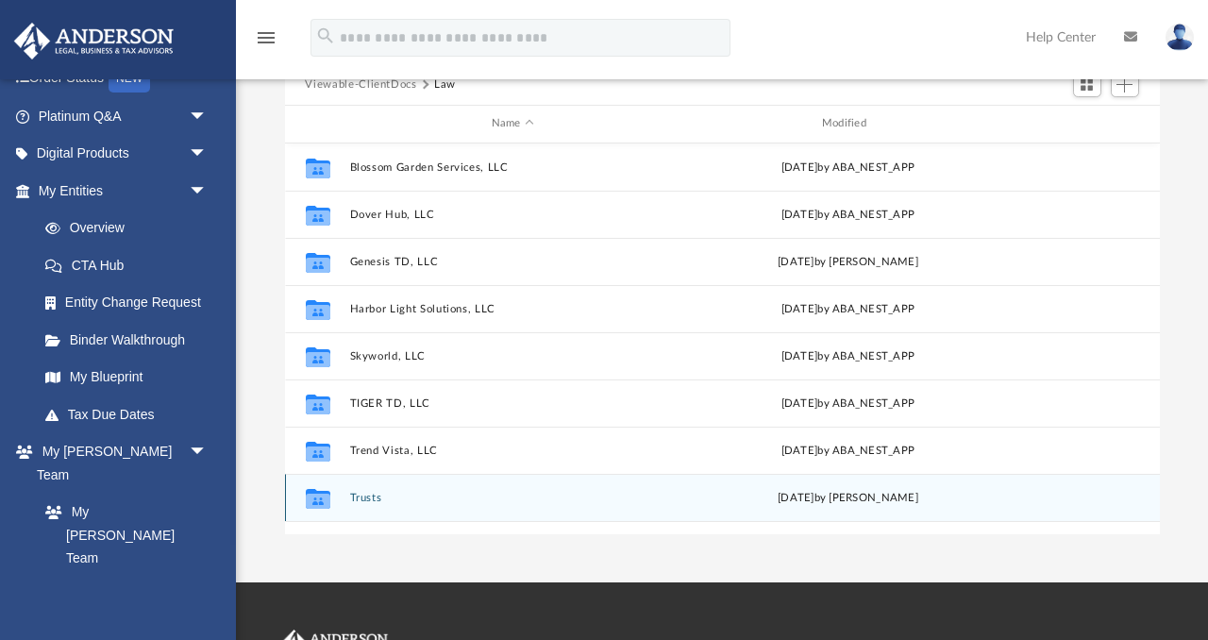
click at [366, 497] on button "Trusts" at bounding box center [512, 498] width 327 height 12
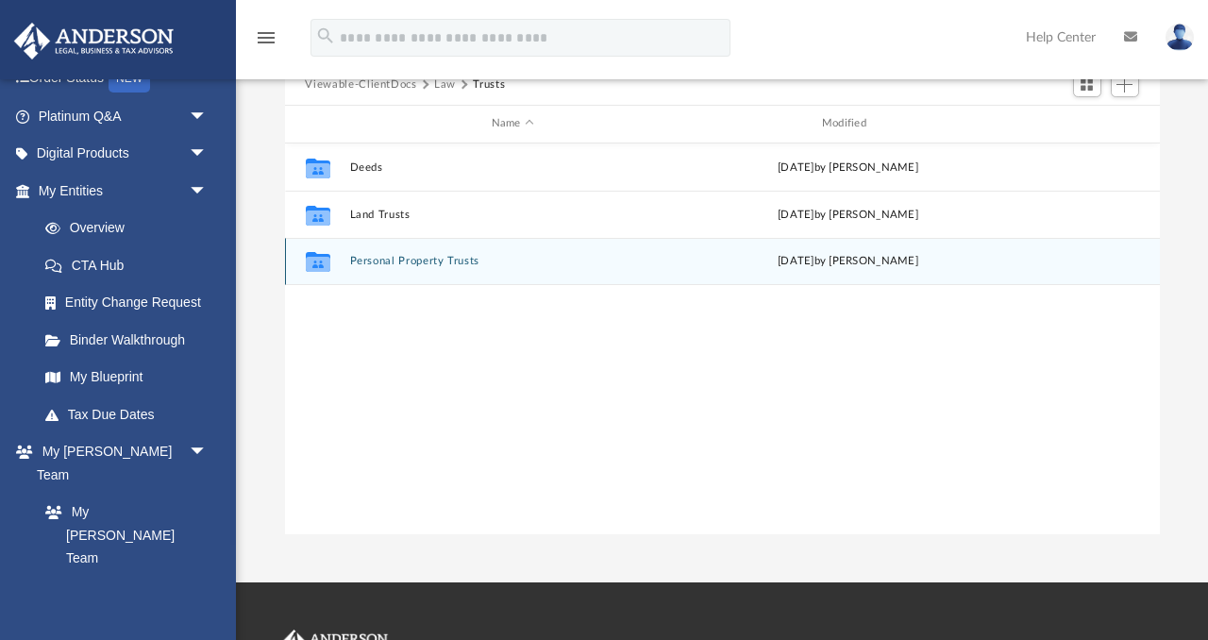
click at [382, 265] on button "Personal Property Trusts" at bounding box center [512, 261] width 327 height 12
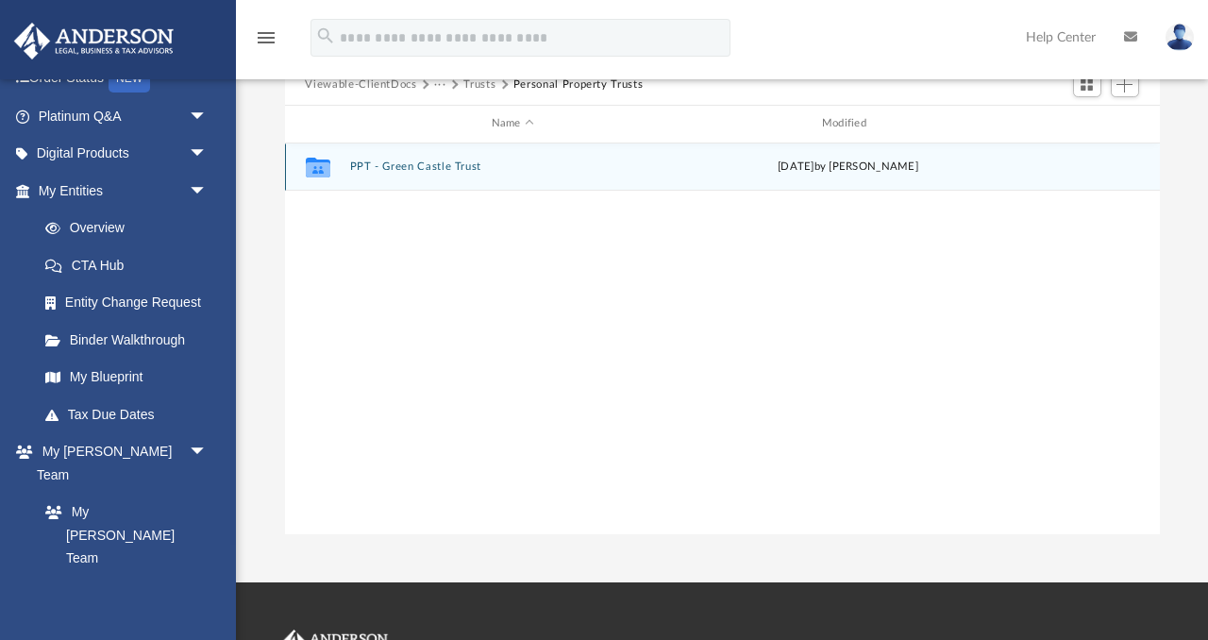
scroll to position [102, 0]
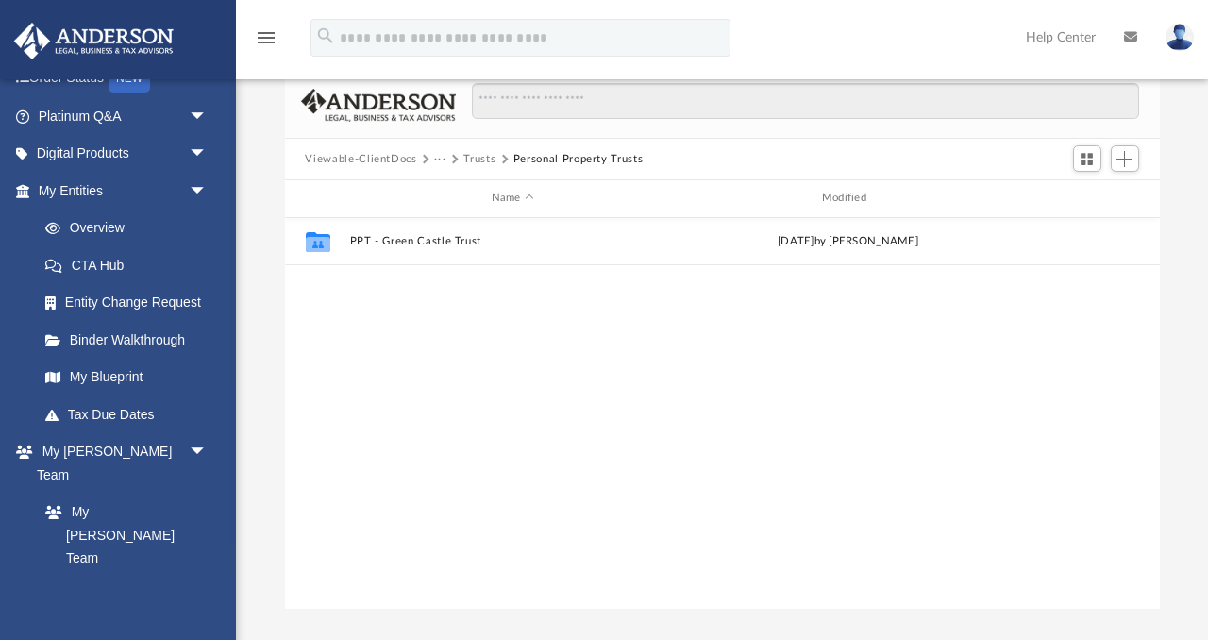
click at [483, 160] on button "Trusts" at bounding box center [479, 159] width 32 height 17
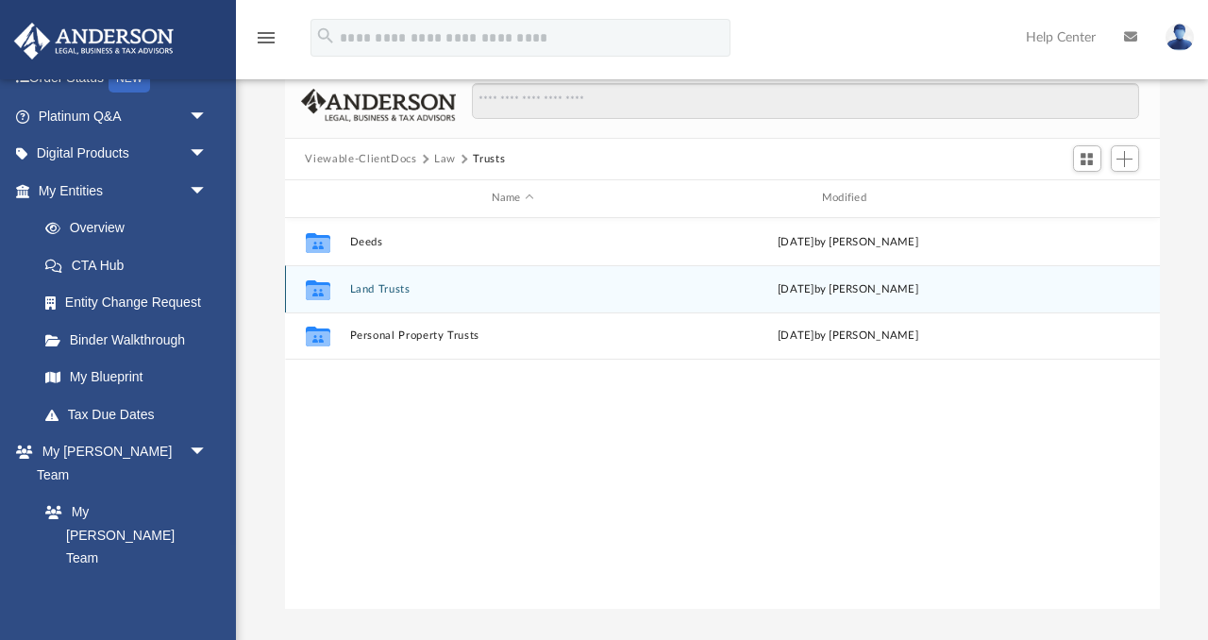
click at [389, 284] on button "Land Trusts" at bounding box center [512, 289] width 327 height 12
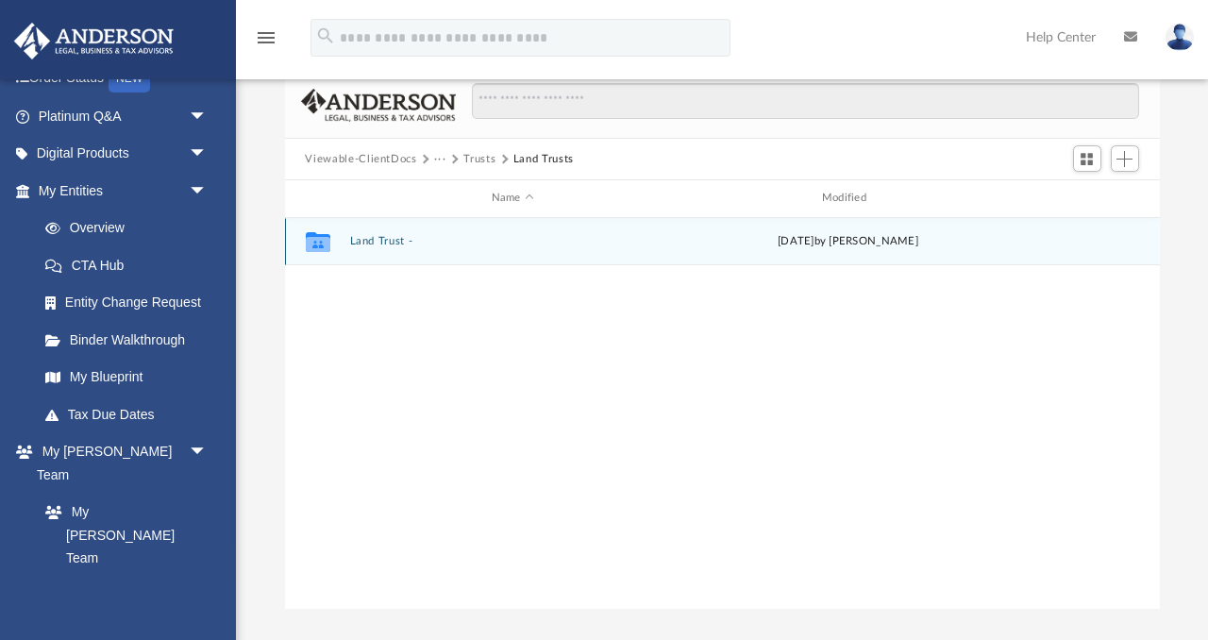
click at [392, 237] on button "Land Trust -" at bounding box center [512, 241] width 327 height 12
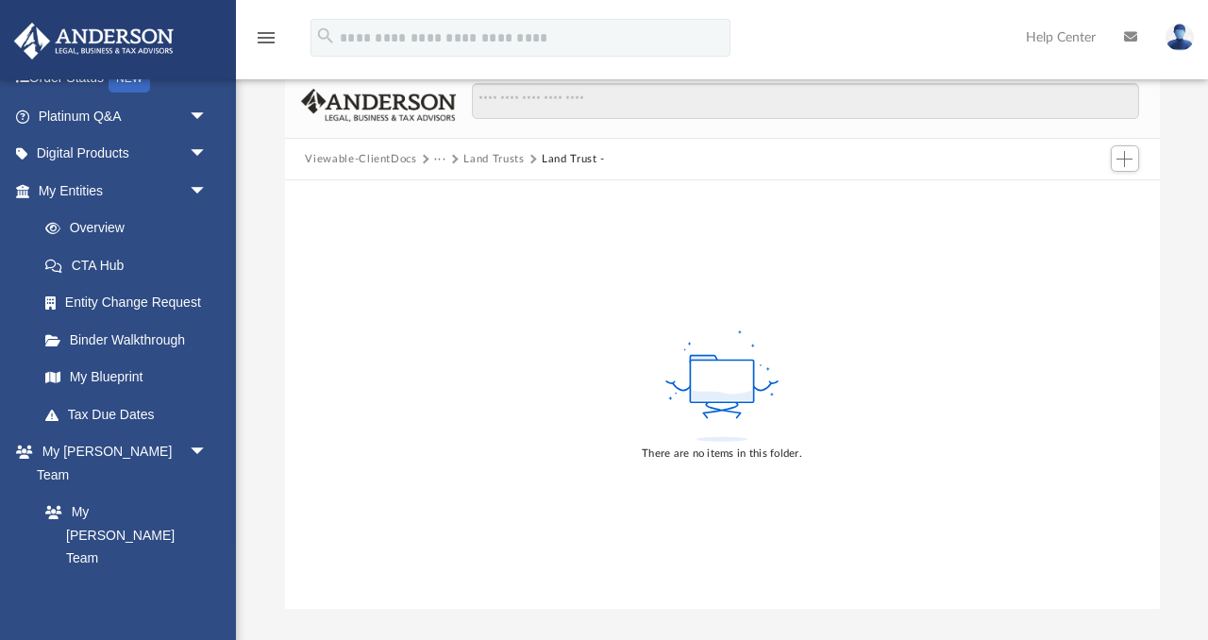
scroll to position [0, 0]
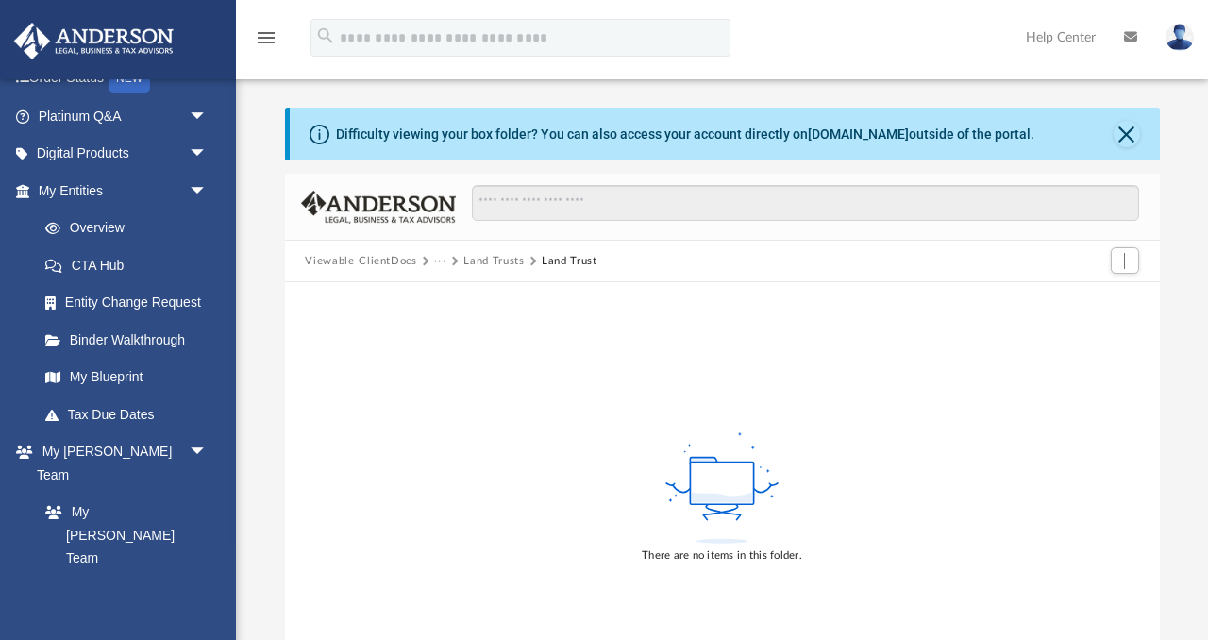
click at [480, 260] on button "Land Trusts" at bounding box center [493, 261] width 60 height 17
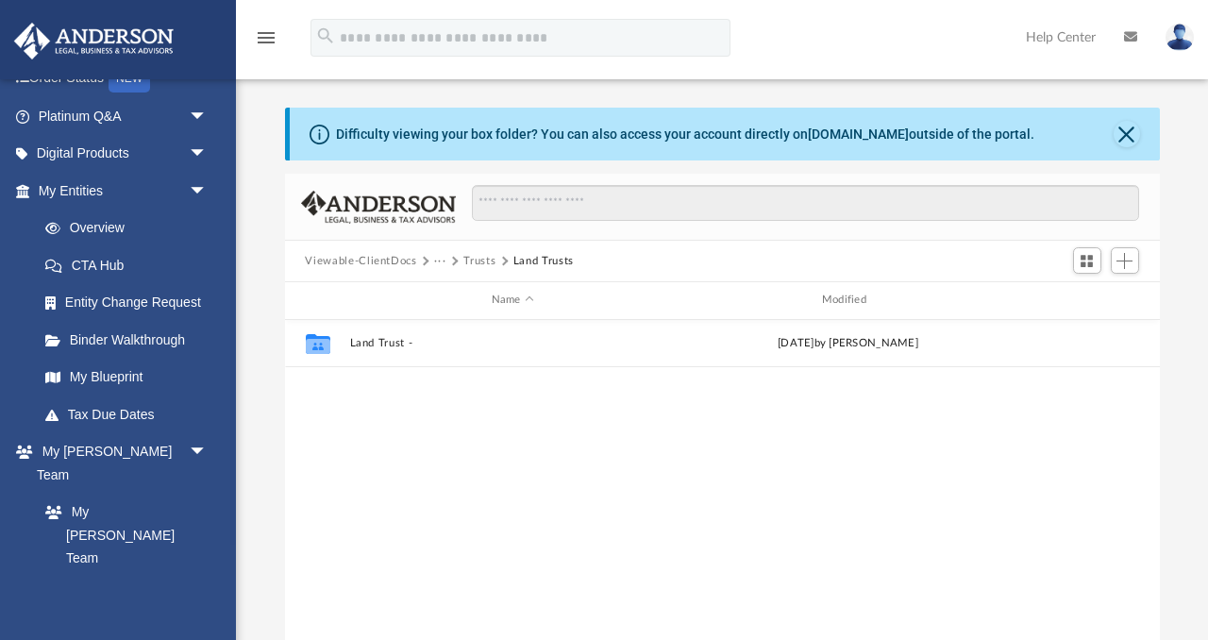
scroll to position [428, 875]
click at [443, 258] on button "···" at bounding box center [440, 261] width 12 height 17
click at [467, 260] on button "Trusts" at bounding box center [479, 261] width 32 height 17
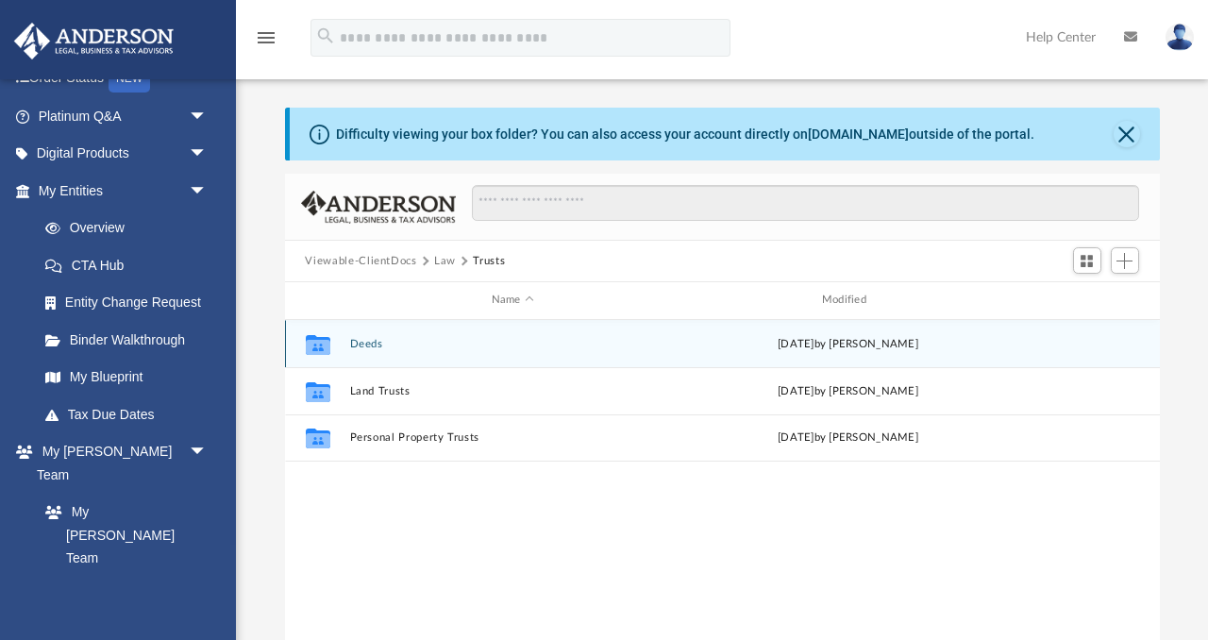
click at [367, 339] on button "Deeds" at bounding box center [512, 344] width 327 height 12
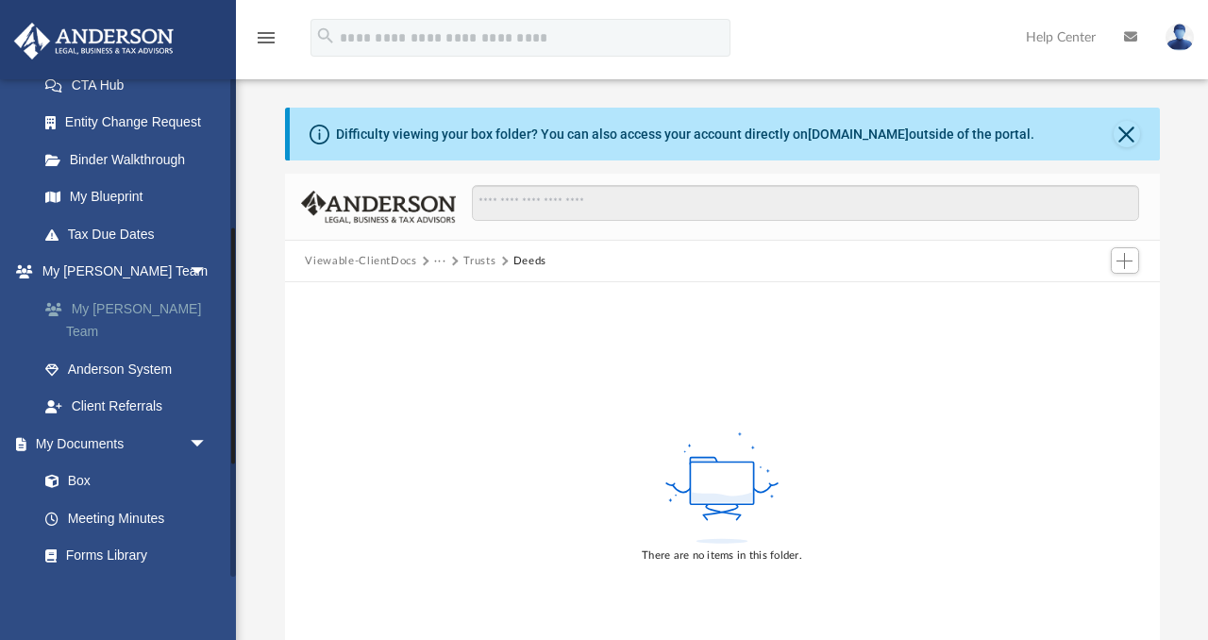
scroll to position [317, 0]
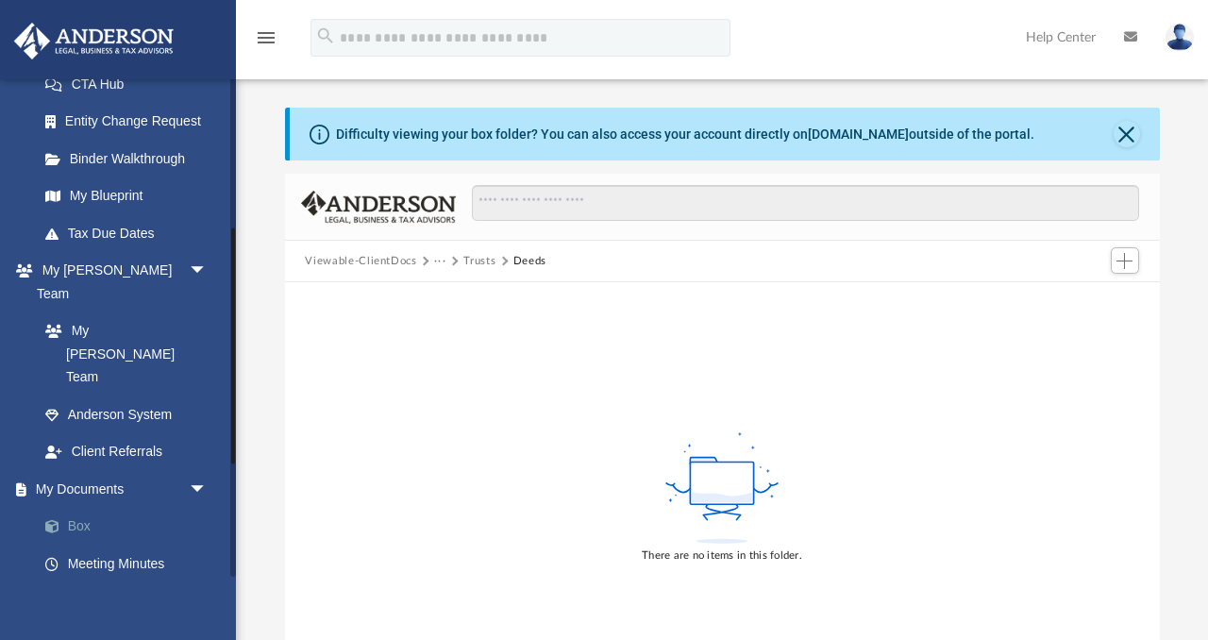
click at [85, 508] on link "Box" at bounding box center [131, 527] width 210 height 38
click at [83, 508] on link "Box" at bounding box center [131, 527] width 210 height 38
click at [338, 258] on button "Viewable-ClientDocs" at bounding box center [360, 261] width 111 height 17
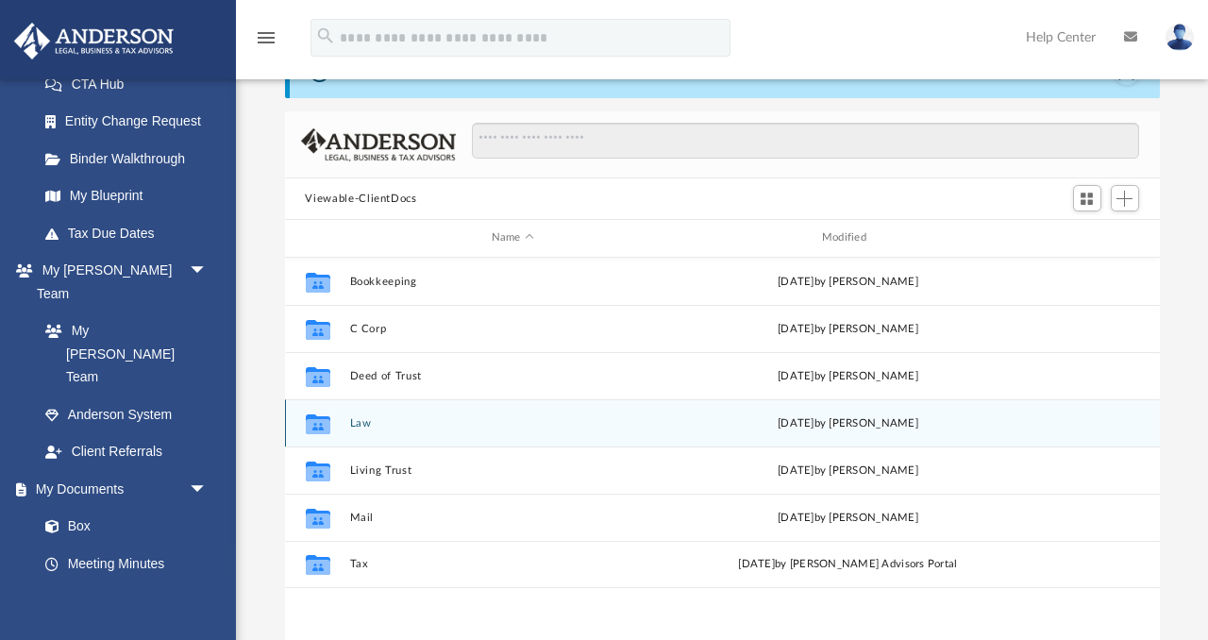
scroll to position [64, 0]
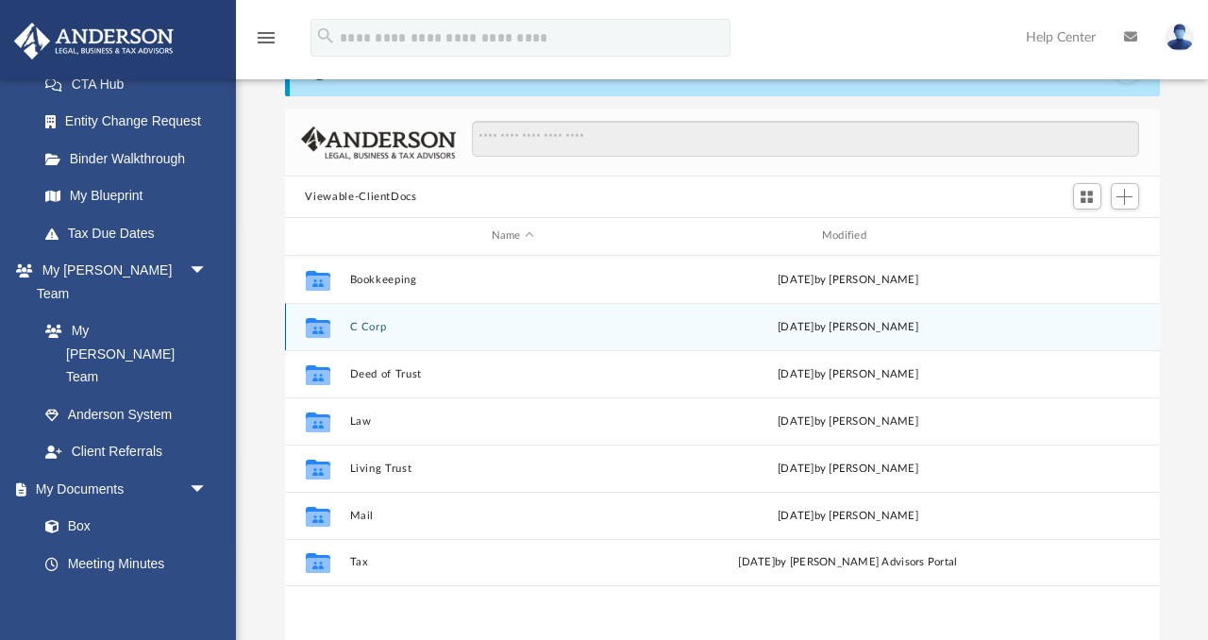
click at [376, 325] on button "C Corp" at bounding box center [512, 327] width 327 height 12
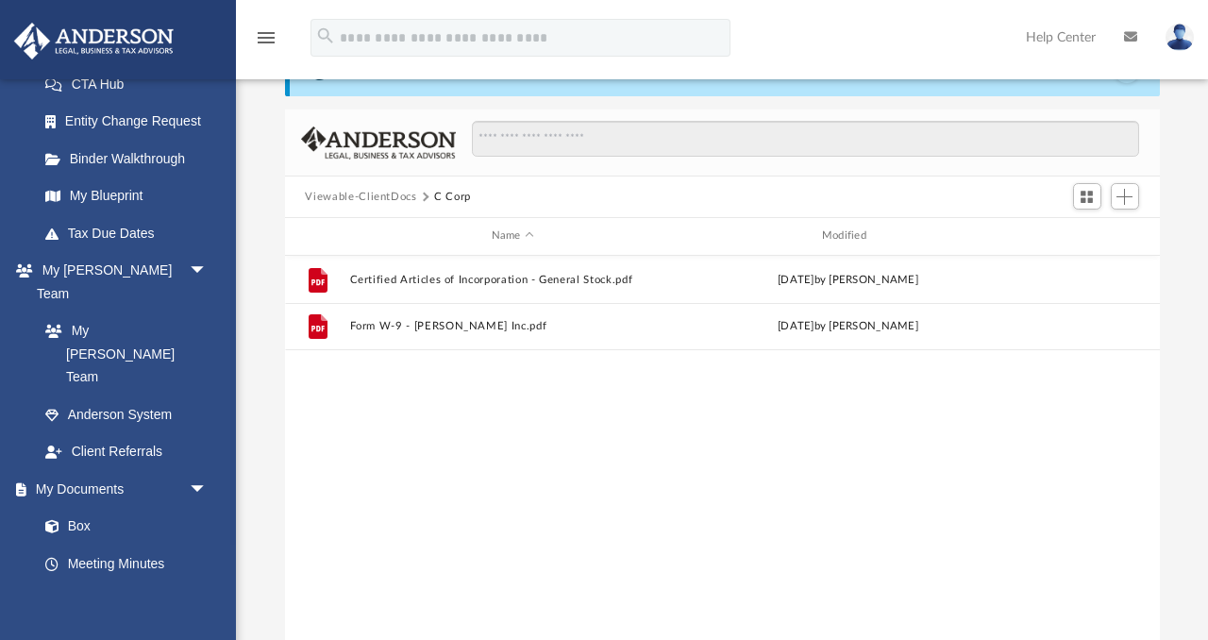
click at [381, 195] on button "Viewable-ClientDocs" at bounding box center [360, 197] width 111 height 17
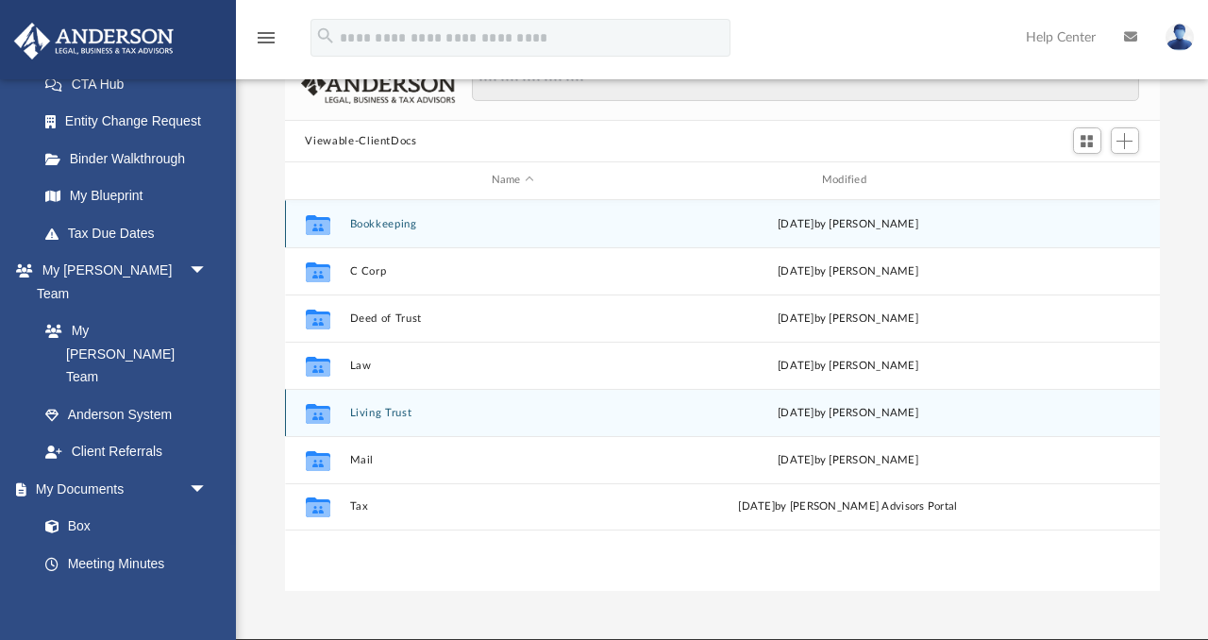
scroll to position [109, 0]
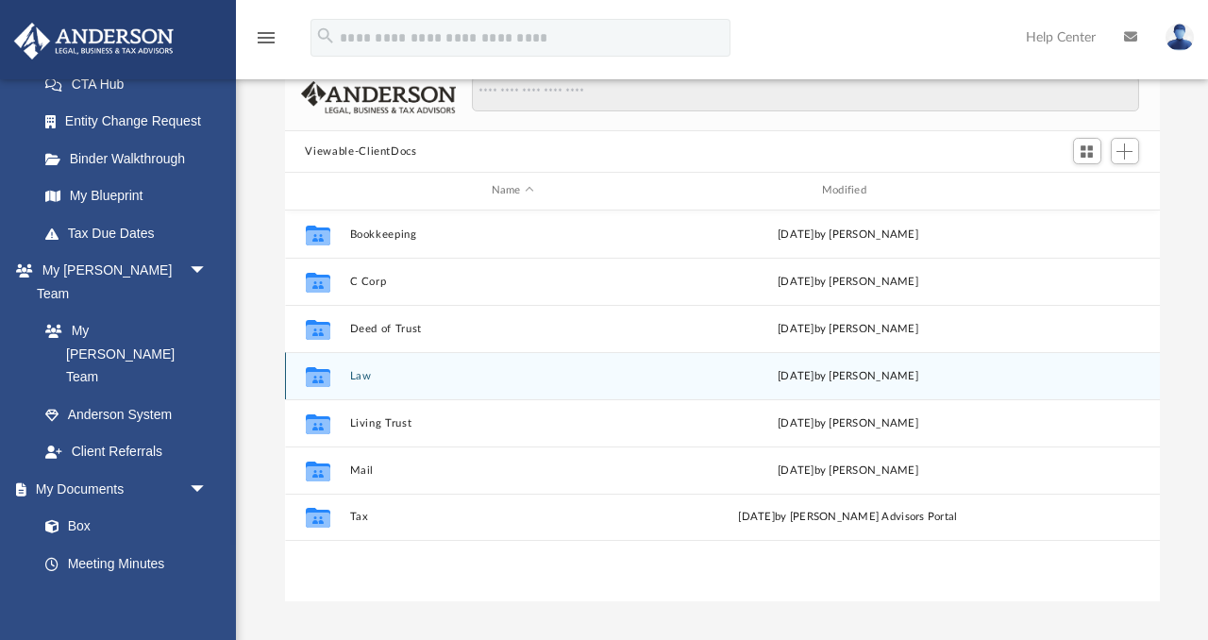
click at [359, 373] on button "Law" at bounding box center [512, 376] width 327 height 12
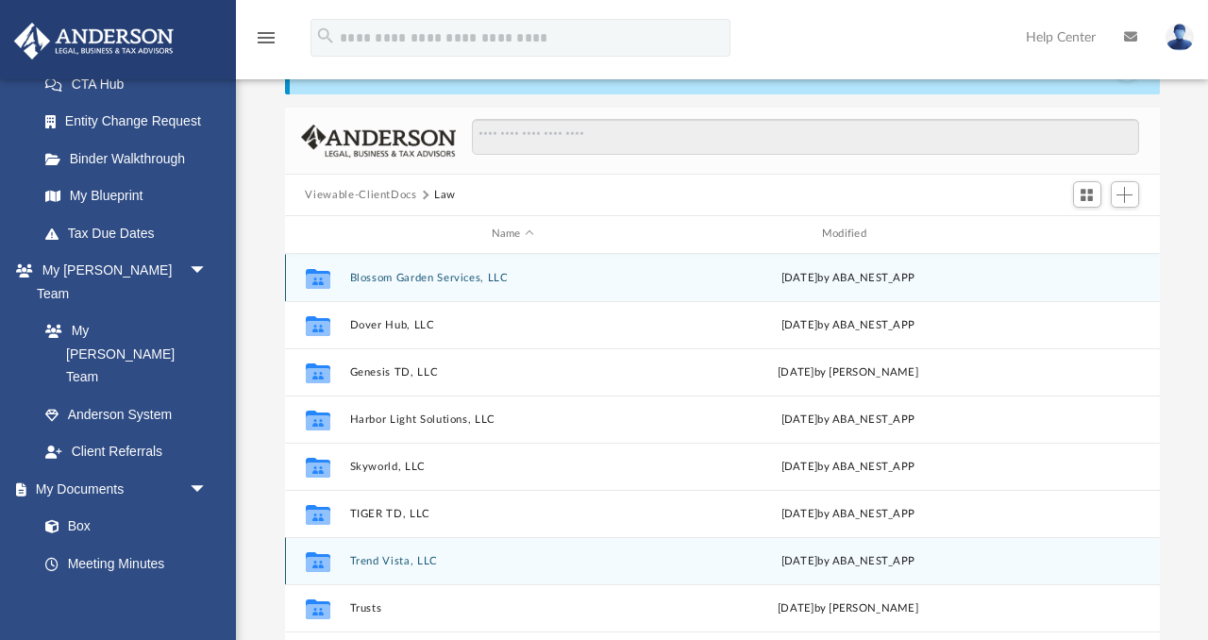
scroll to position [59, 0]
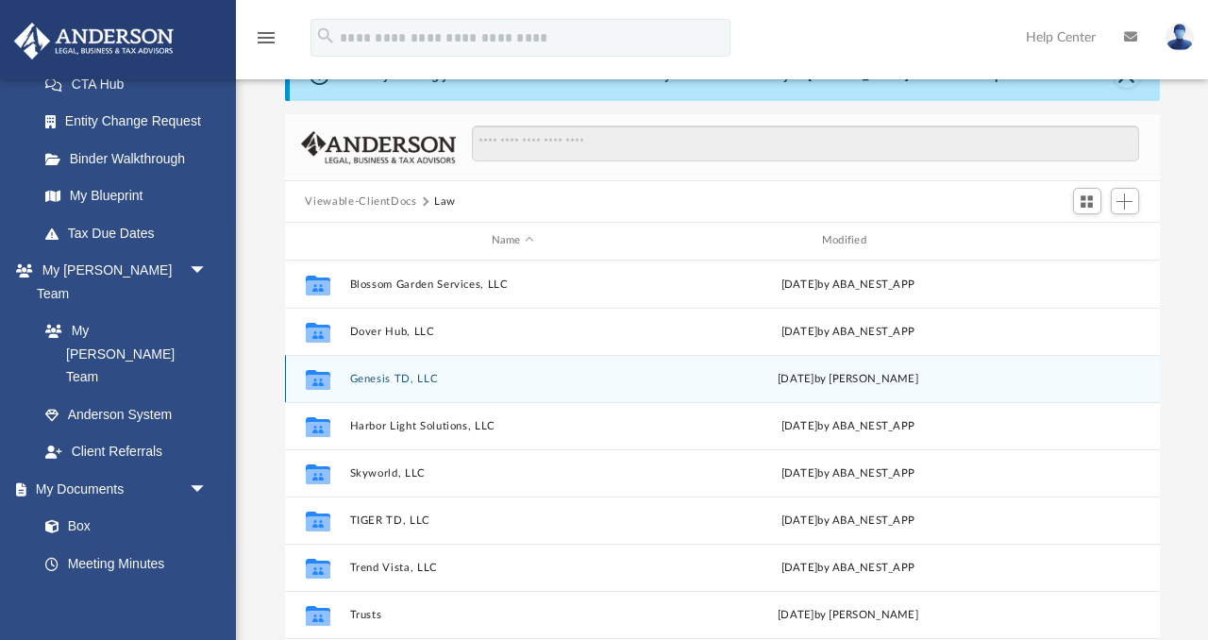
click at [371, 381] on button "Genesis TD, LLC" at bounding box center [512, 379] width 327 height 12
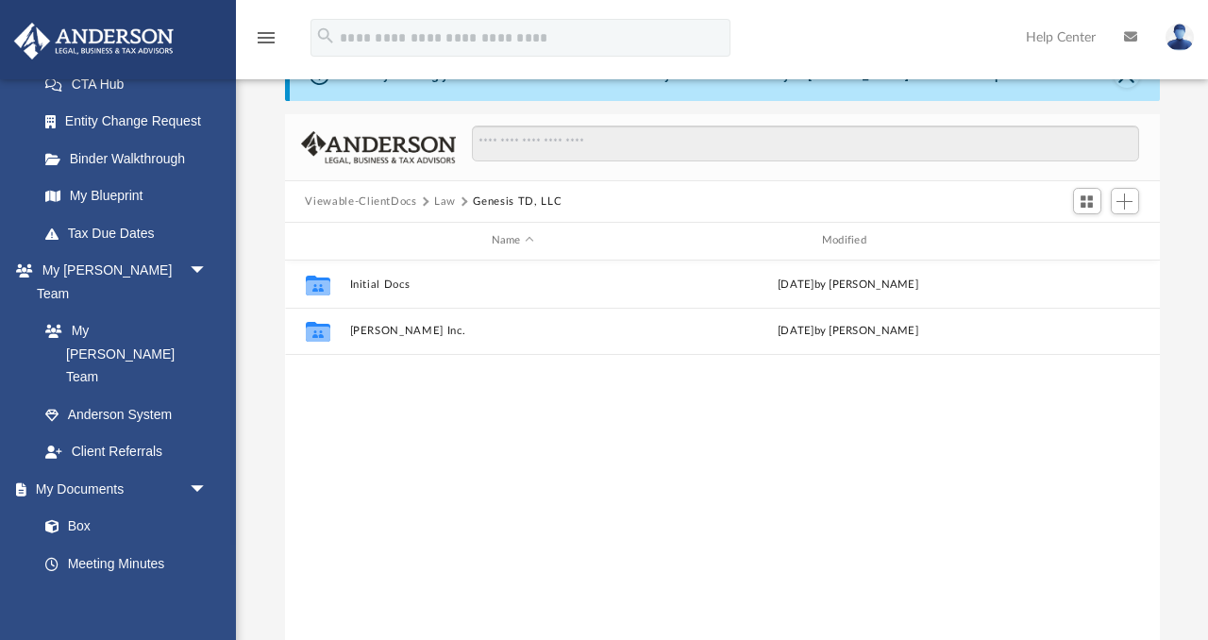
click at [444, 201] on button "Law" at bounding box center [445, 201] width 22 height 17
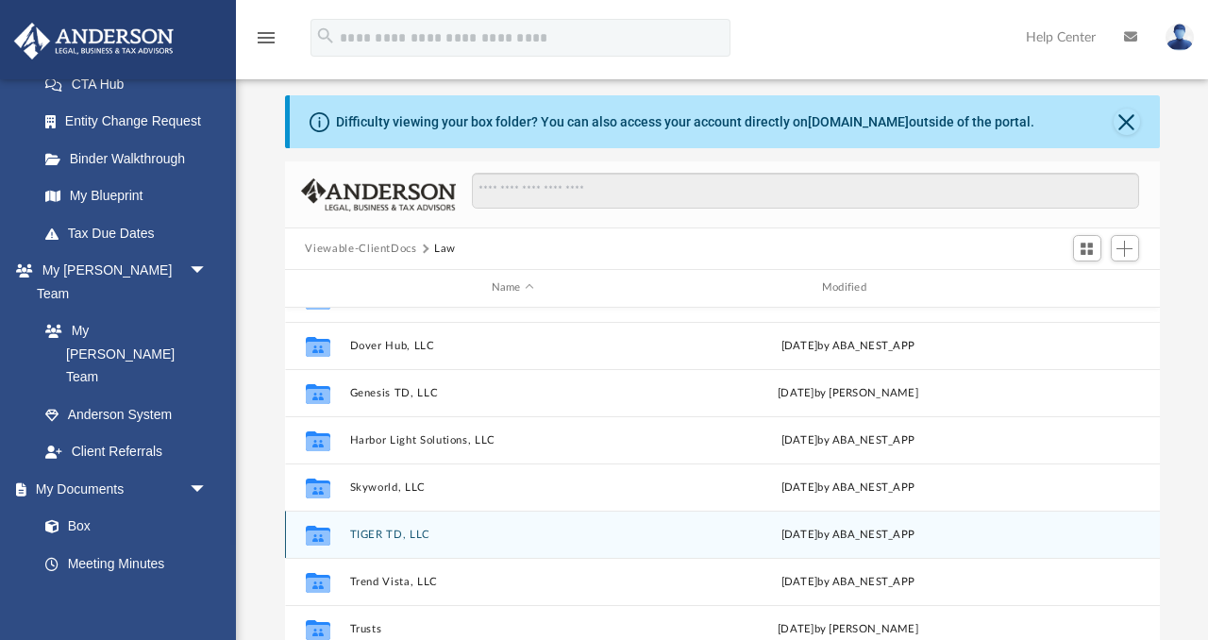
scroll to position [4, 0]
